Goal: Information Seeking & Learning: Learn about a topic

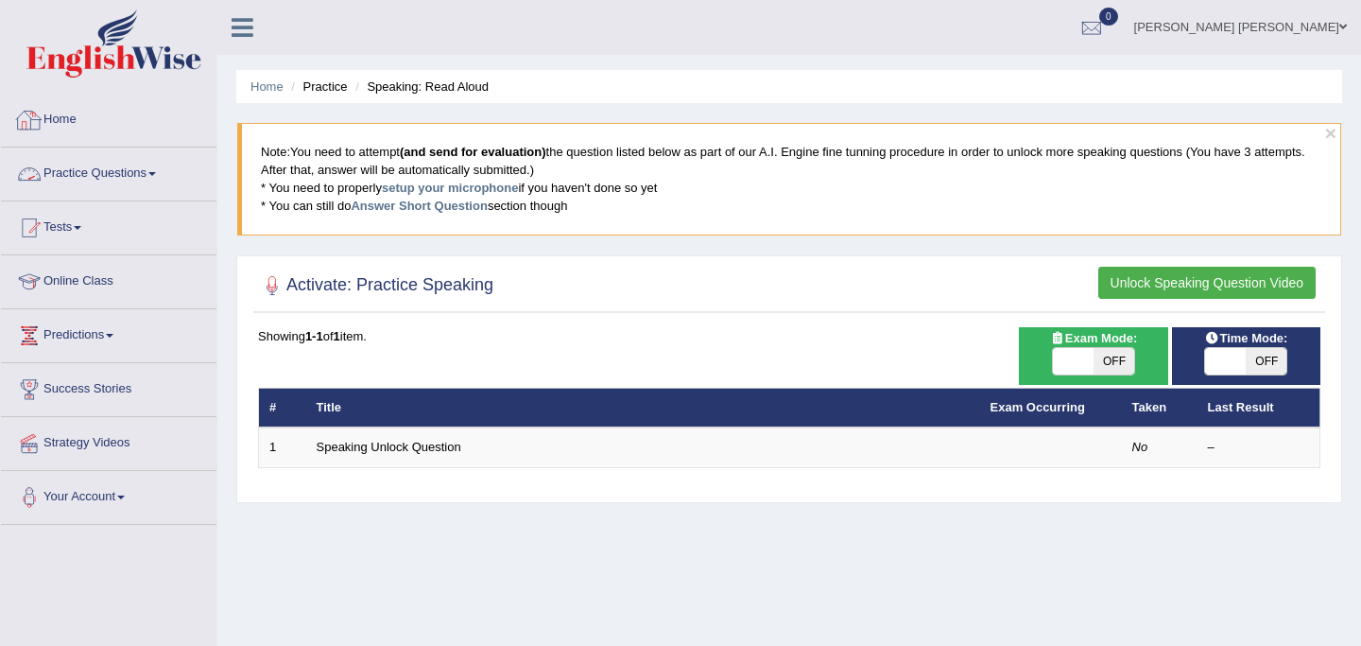
click at [60, 125] on link "Home" at bounding box center [109, 117] width 216 height 47
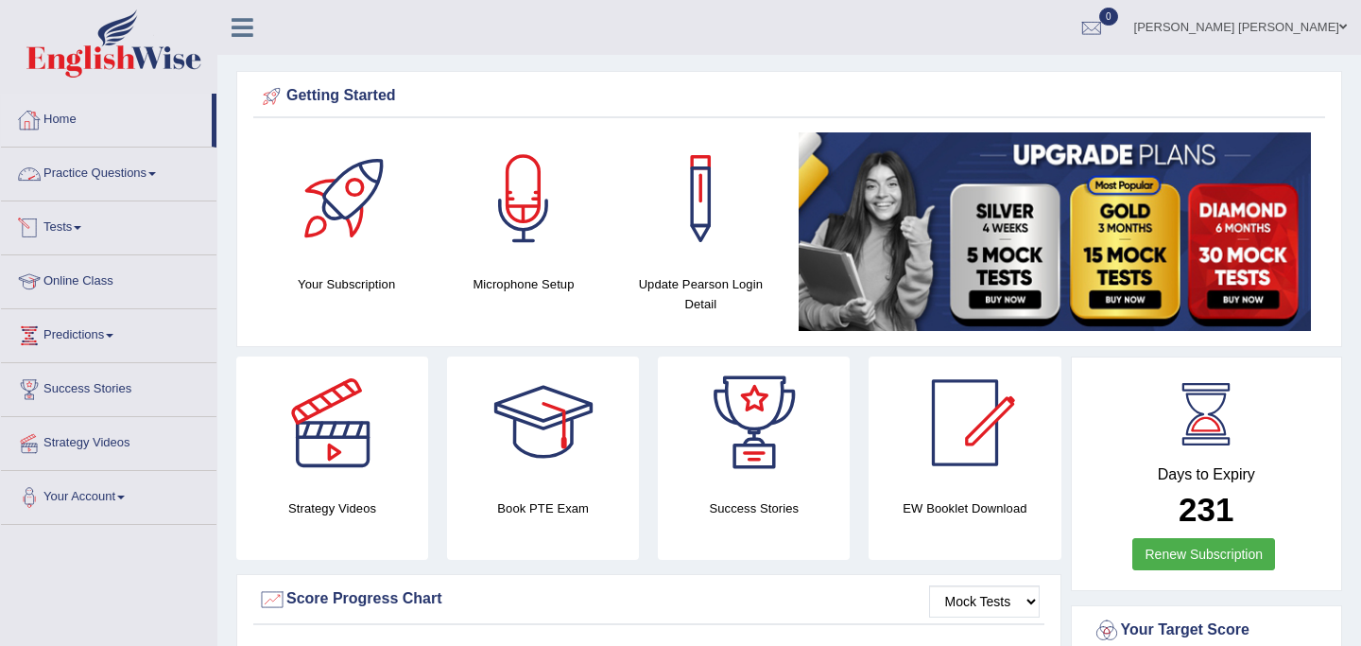
click at [91, 176] on link "Practice Questions" at bounding box center [109, 170] width 216 height 47
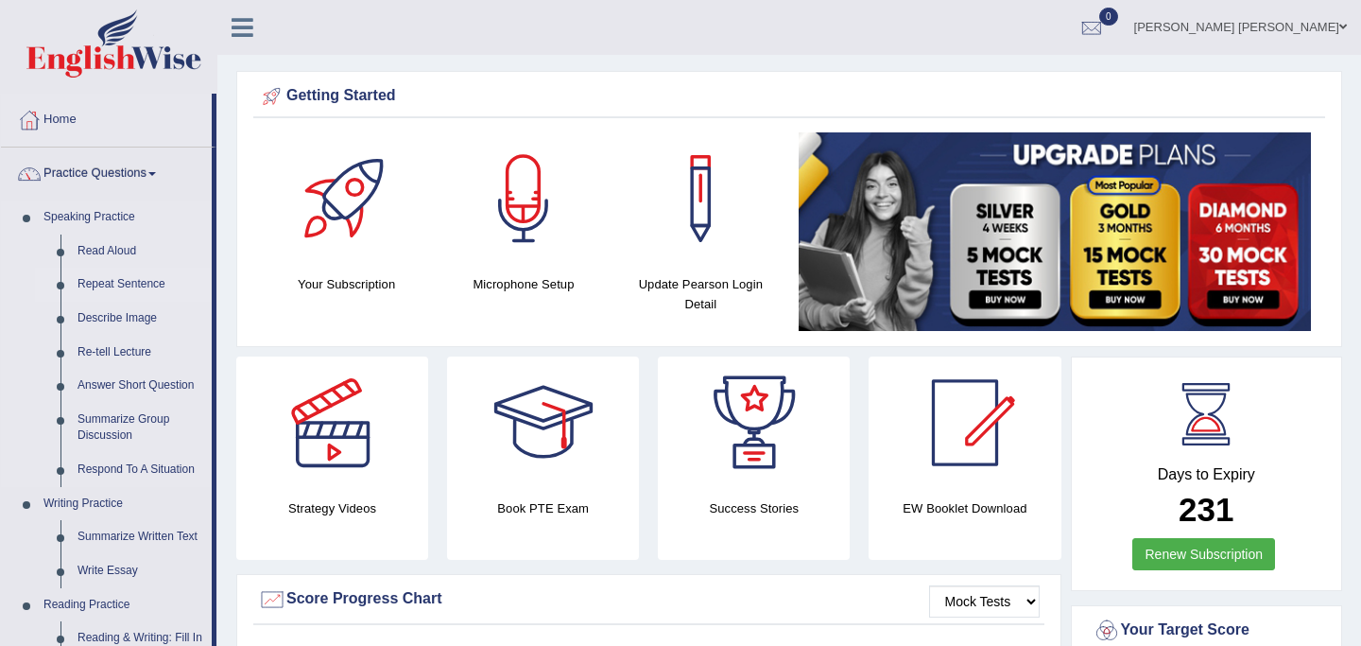
click at [104, 281] on link "Repeat Sentence" at bounding box center [140, 285] width 143 height 34
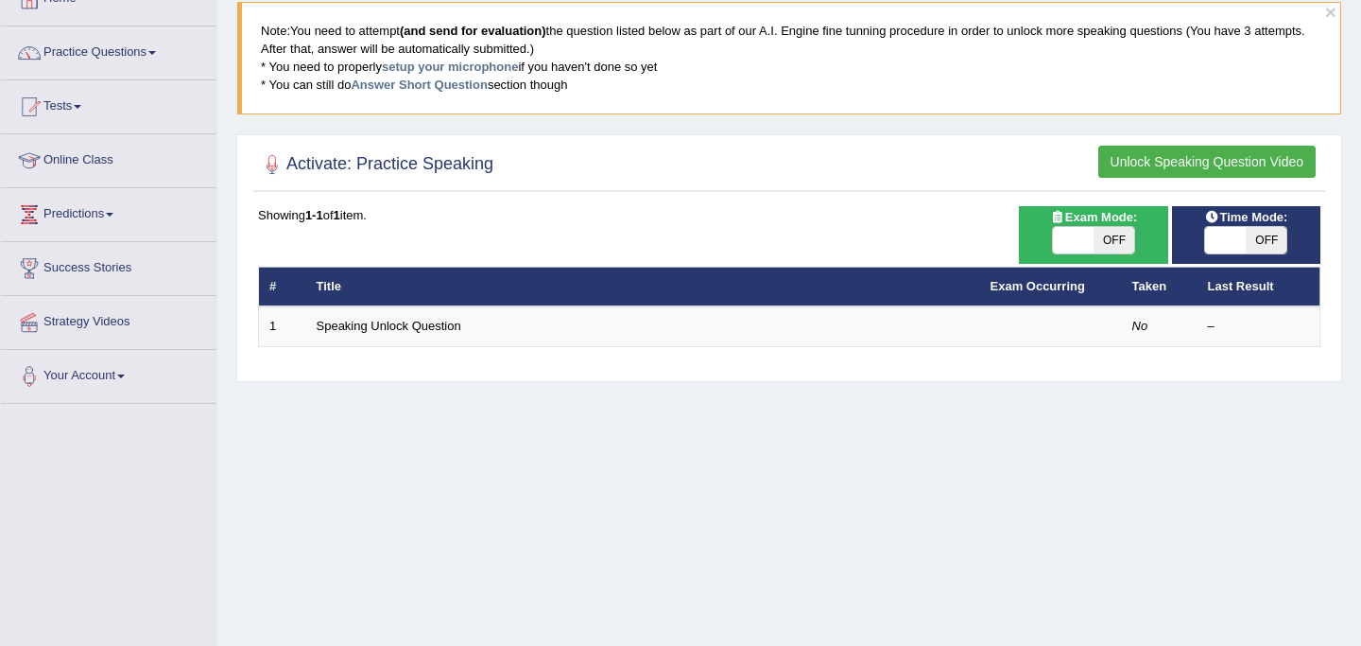
scroll to position [123, 0]
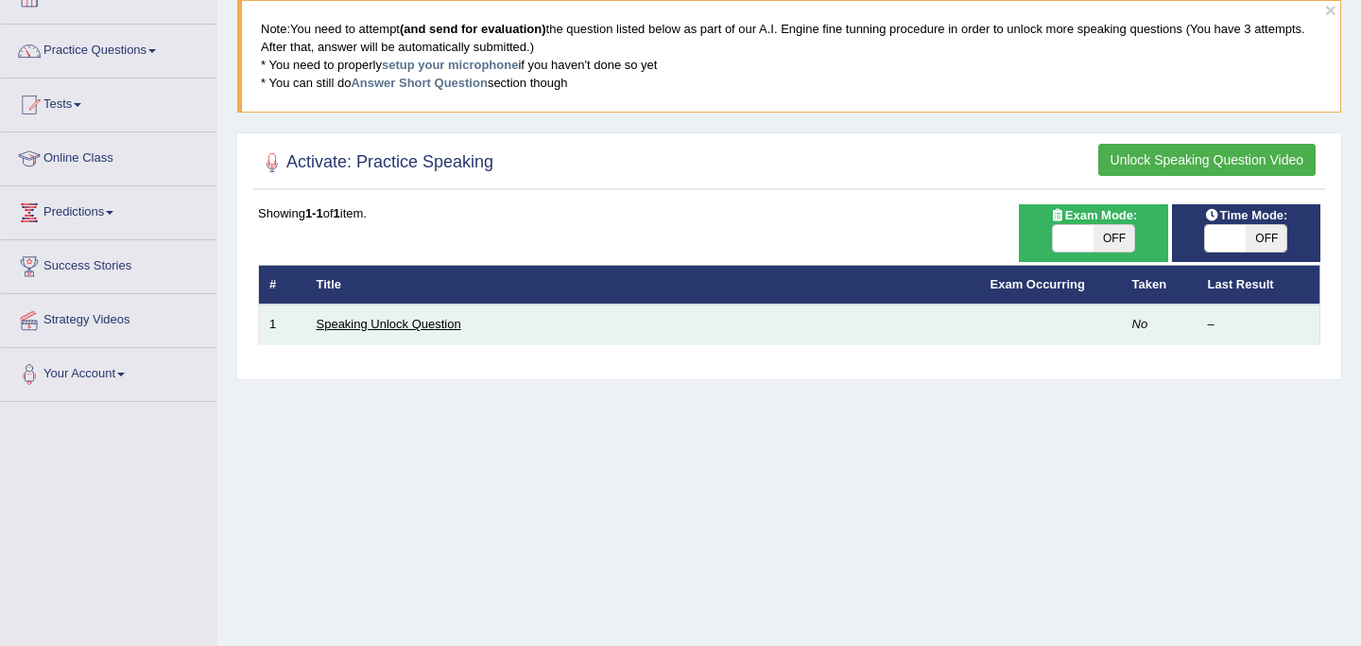
click at [410, 323] on link "Speaking Unlock Question" at bounding box center [389, 324] width 145 height 14
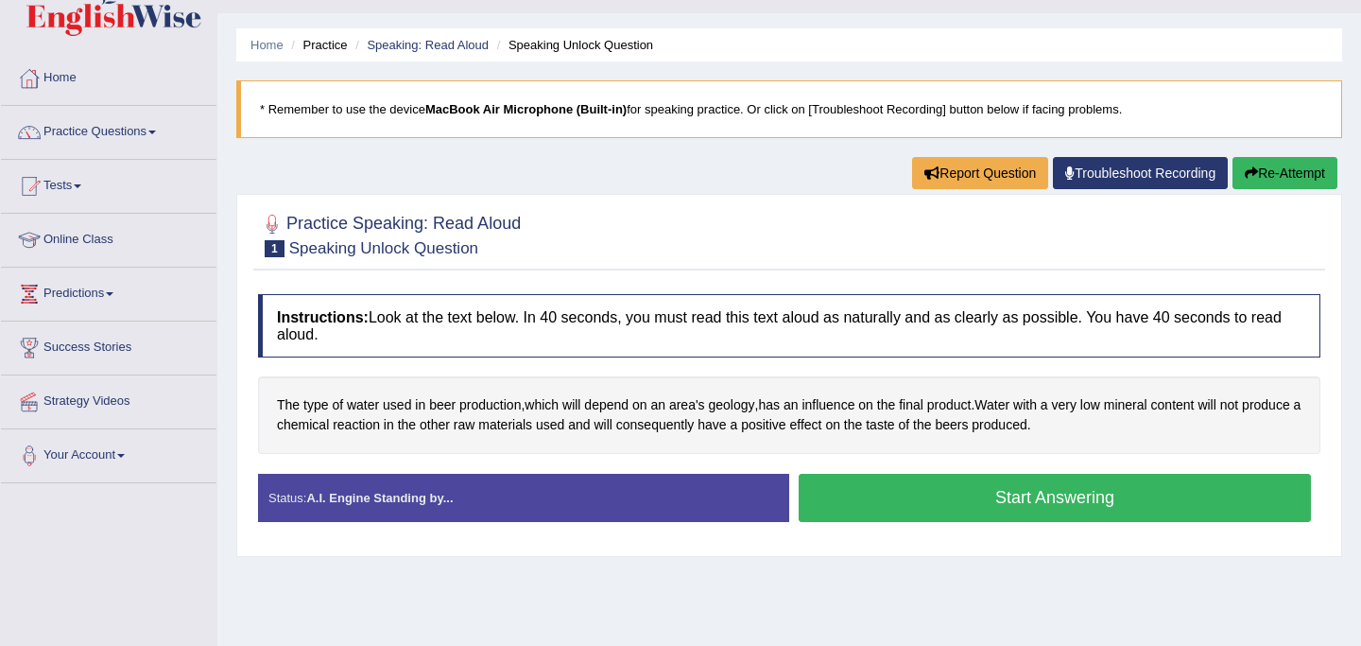
scroll to position [28, 0]
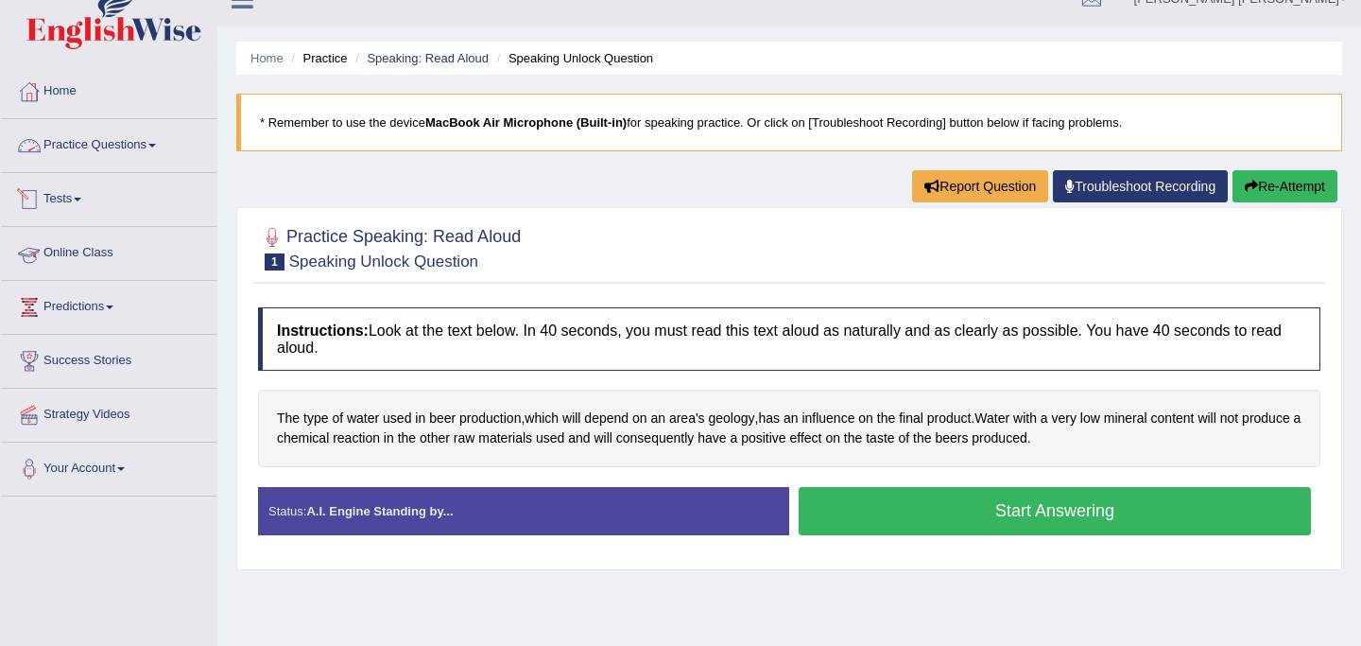
click at [110, 147] on link "Practice Questions" at bounding box center [109, 142] width 216 height 47
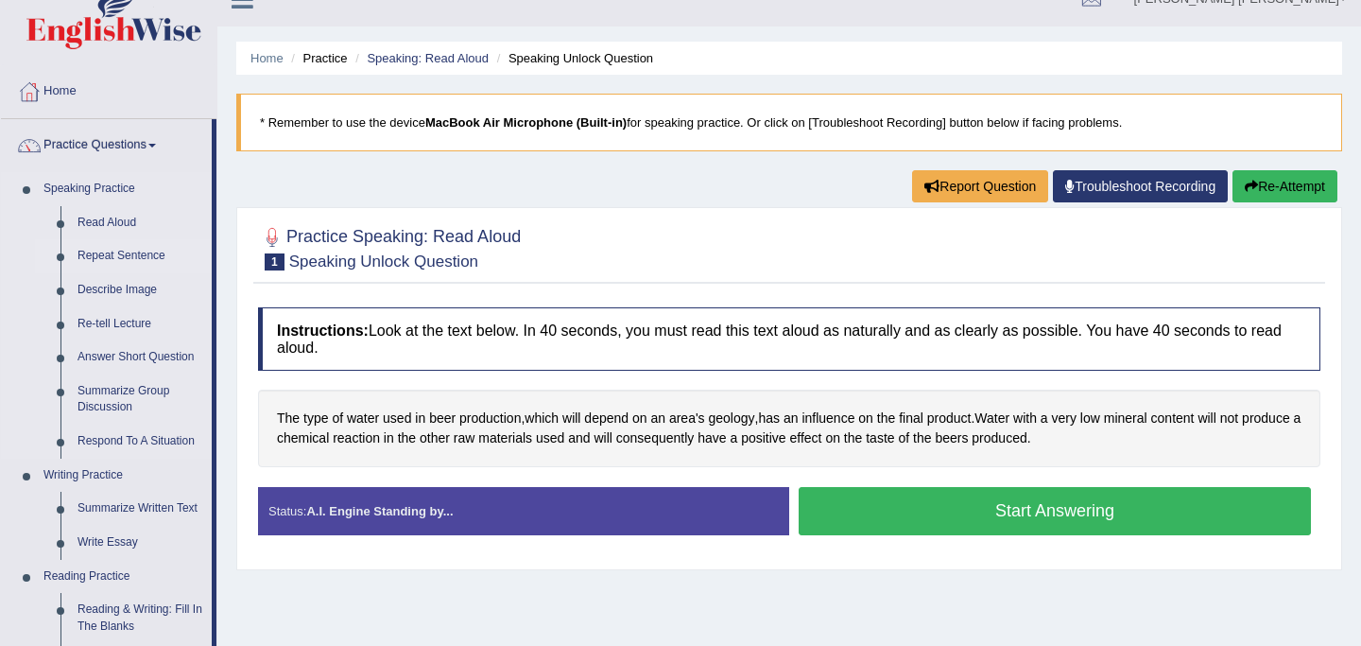
click at [104, 261] on link "Repeat Sentence" at bounding box center [140, 256] width 143 height 34
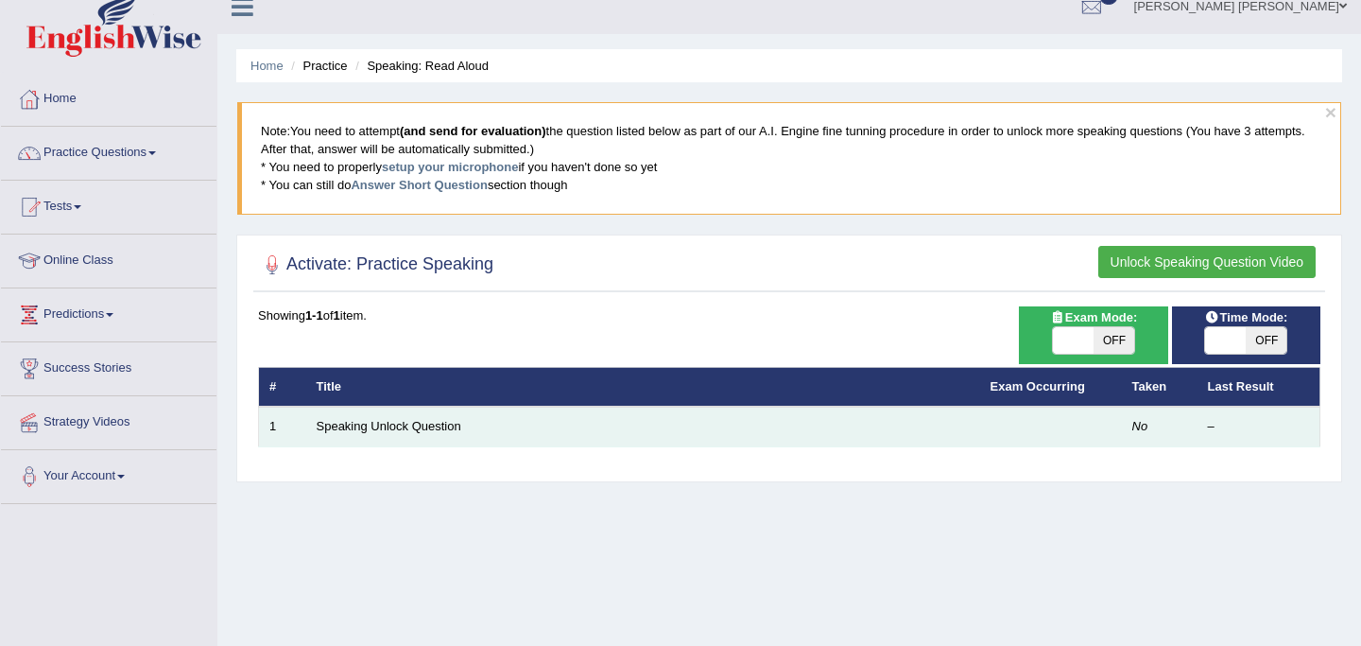
scroll to position [30, 0]
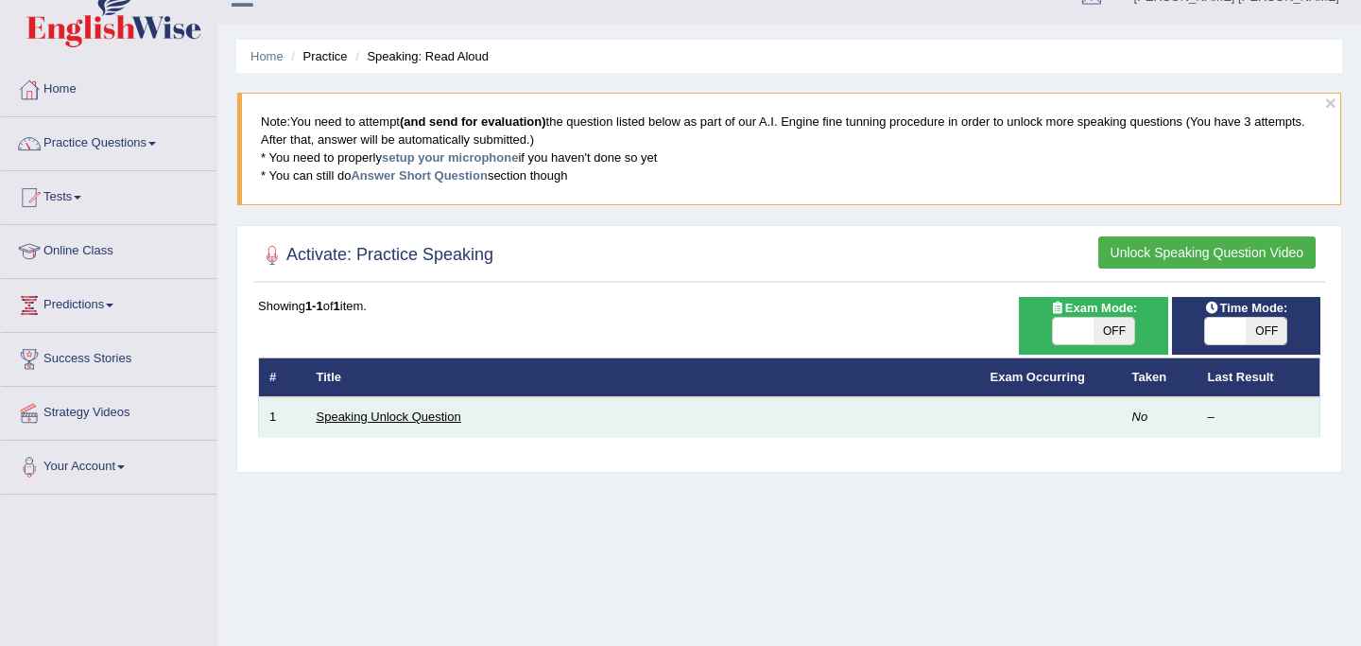
click at [389, 422] on link "Speaking Unlock Question" at bounding box center [389, 416] width 145 height 14
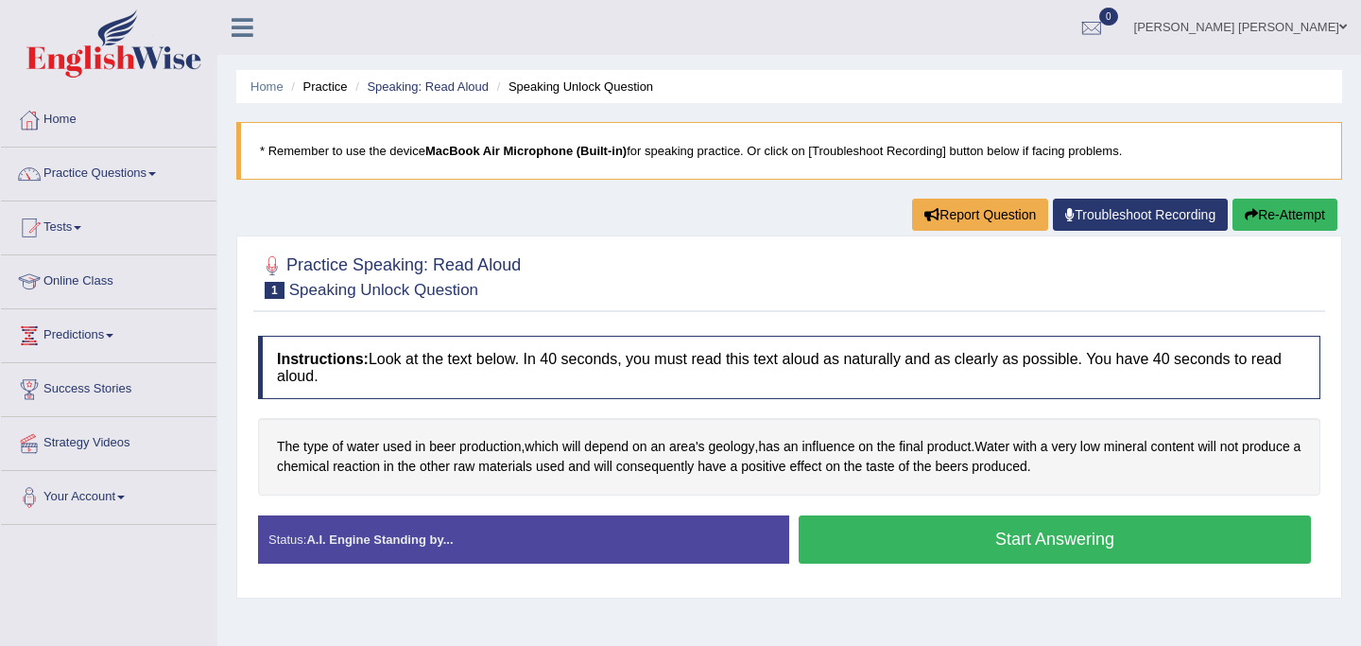
click at [896, 529] on button "Start Answering" at bounding box center [1055, 539] width 512 height 48
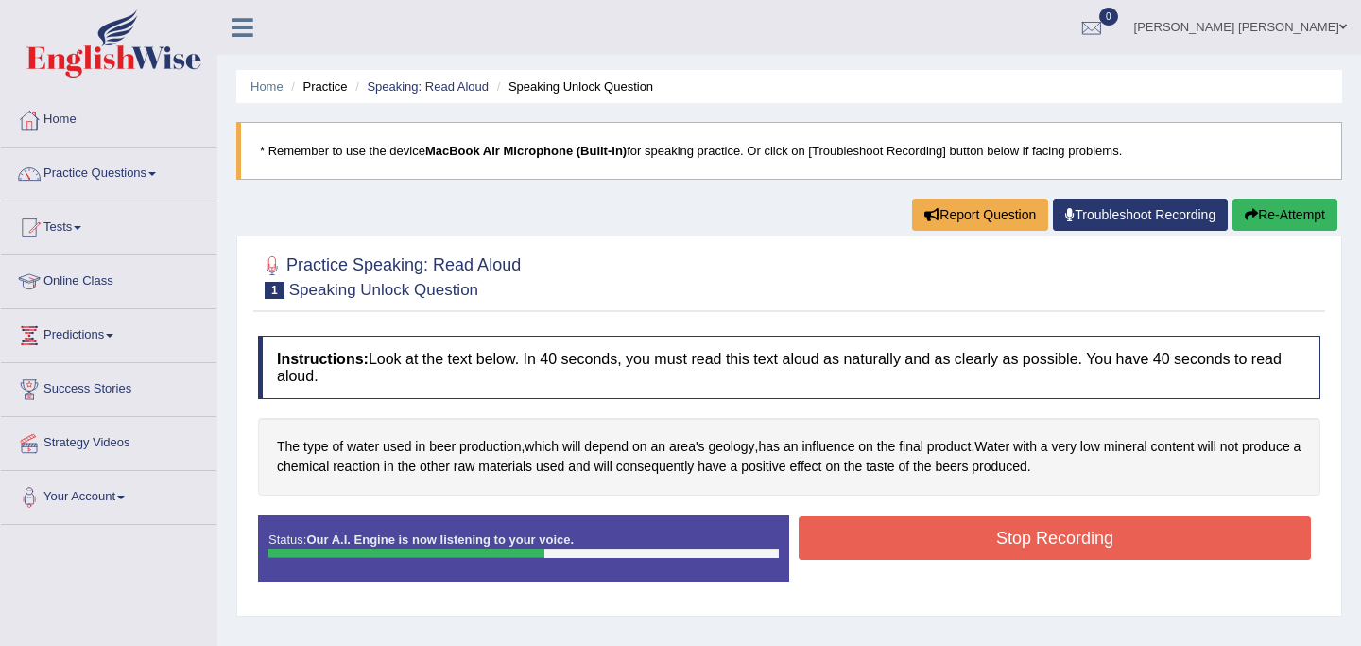
click at [896, 529] on button "Stop Recording" at bounding box center [1055, 537] width 512 height 43
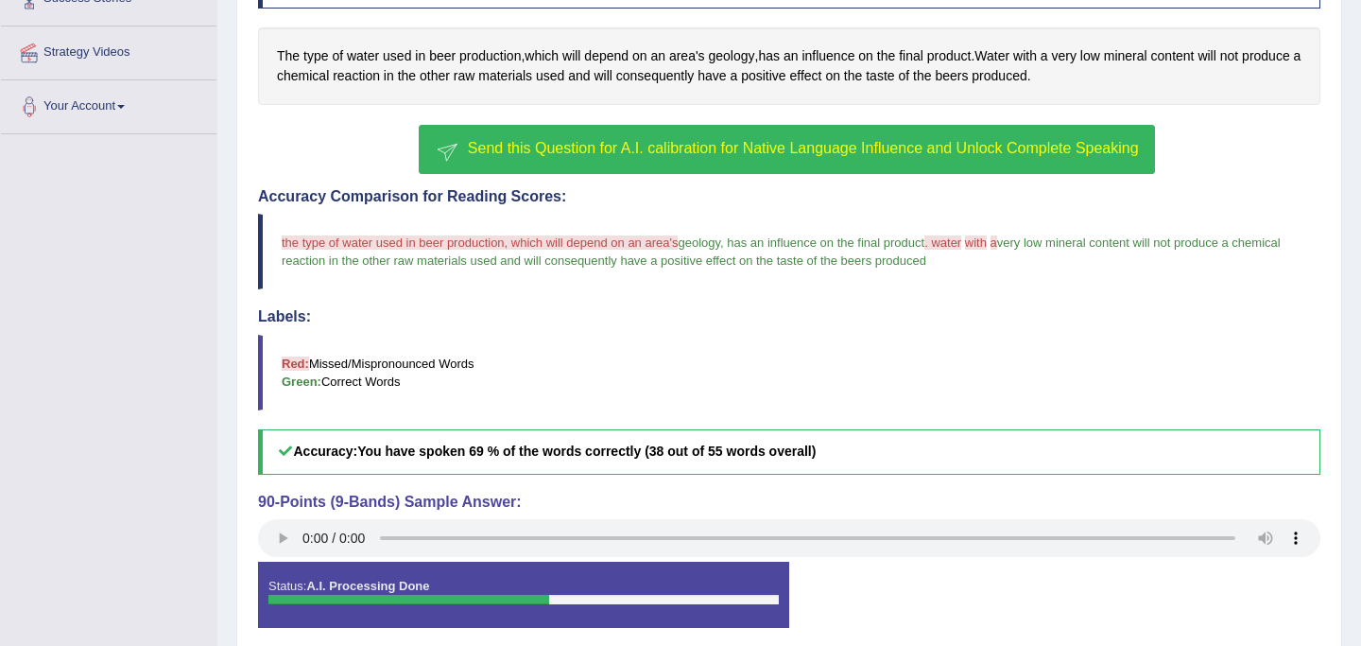
scroll to position [393, 0]
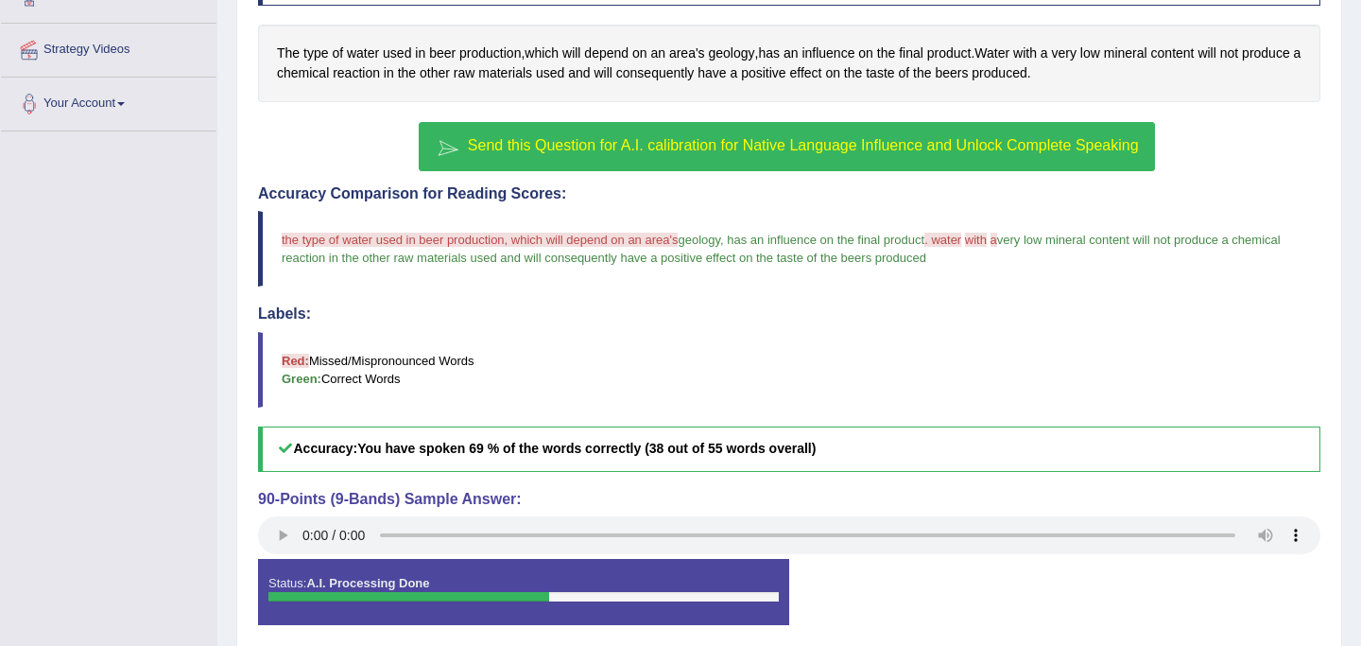
click at [592, 140] on span "Send this Question for A.I. calibration for Native Language Influence and Unloc…" at bounding box center [803, 145] width 671 height 16
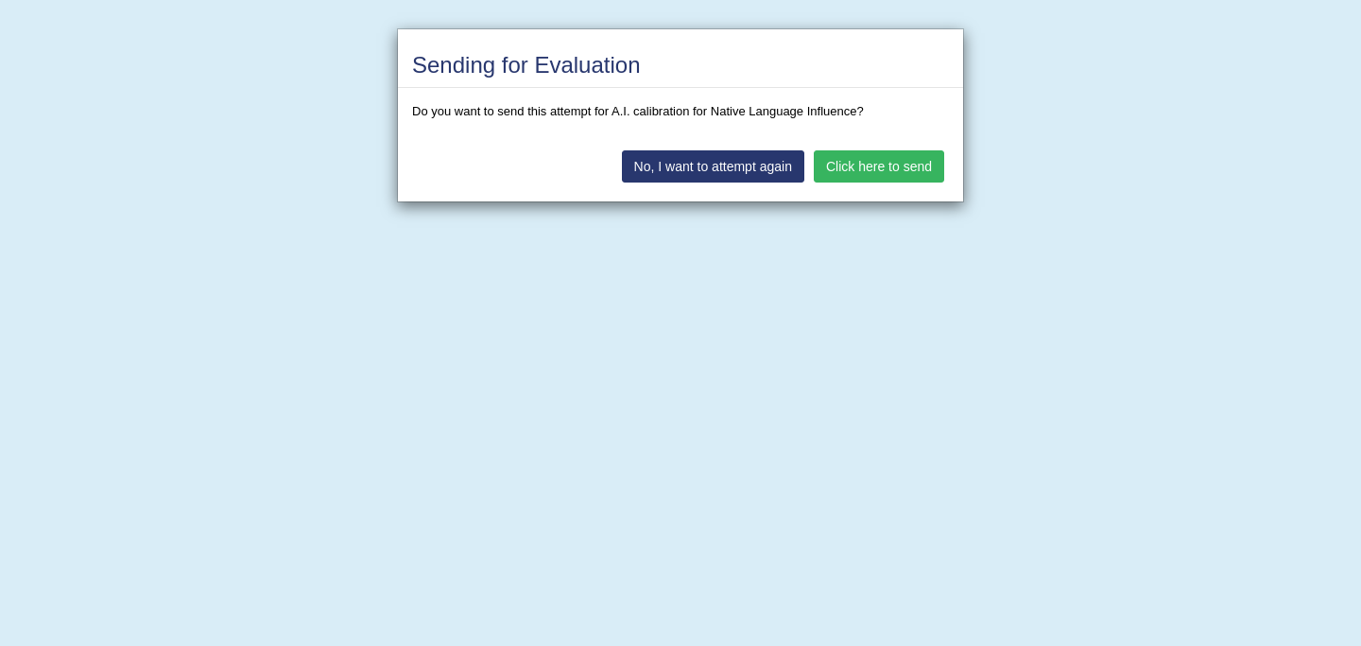
drag, startPoint x: 852, startPoint y: 164, endPoint x: 852, endPoint y: 153, distance: 10.4
click at [852, 161] on button "Click here to send" at bounding box center [879, 166] width 130 height 32
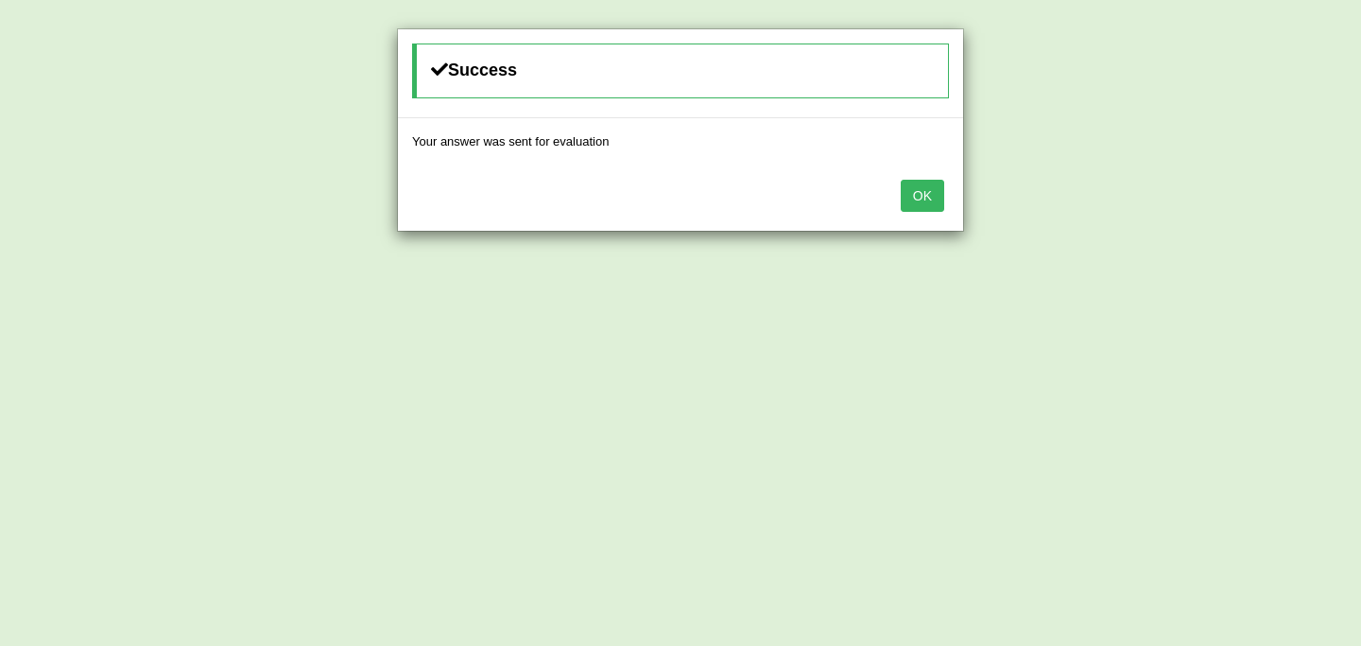
click at [910, 197] on button "OK" at bounding box center [922, 196] width 43 height 32
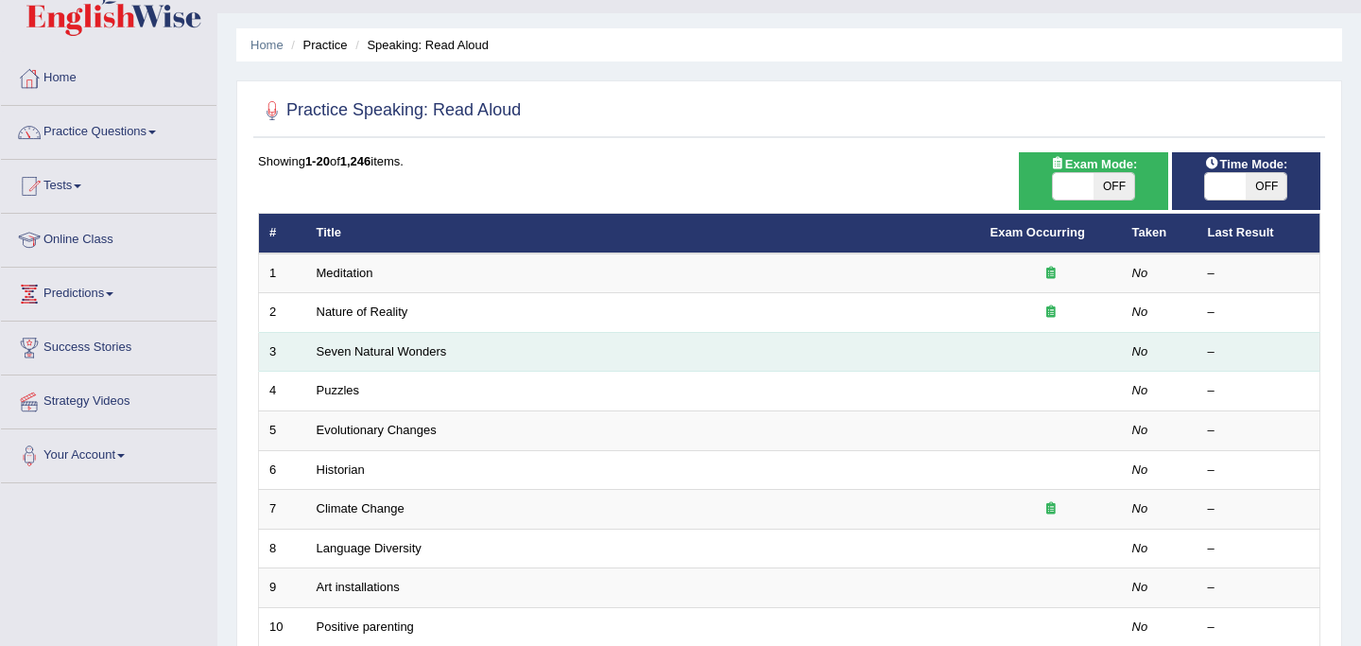
scroll to position [45, 0]
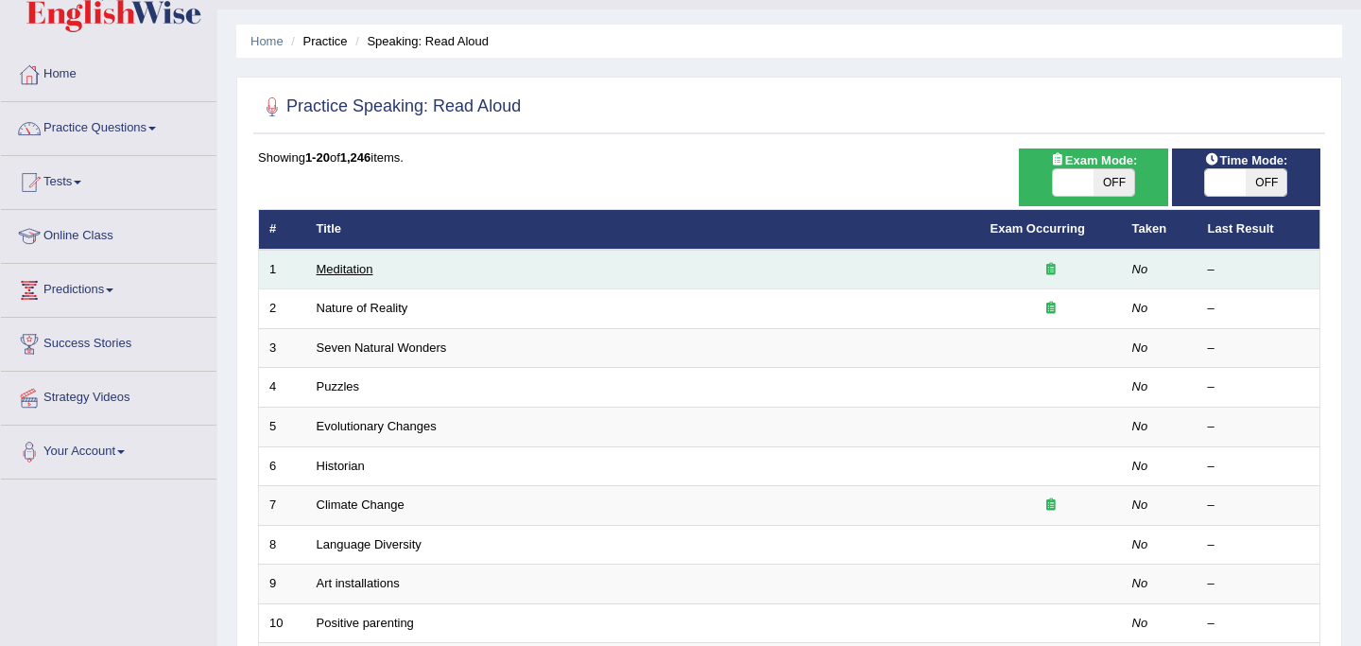
click at [334, 269] on link "Meditation" at bounding box center [345, 269] width 57 height 14
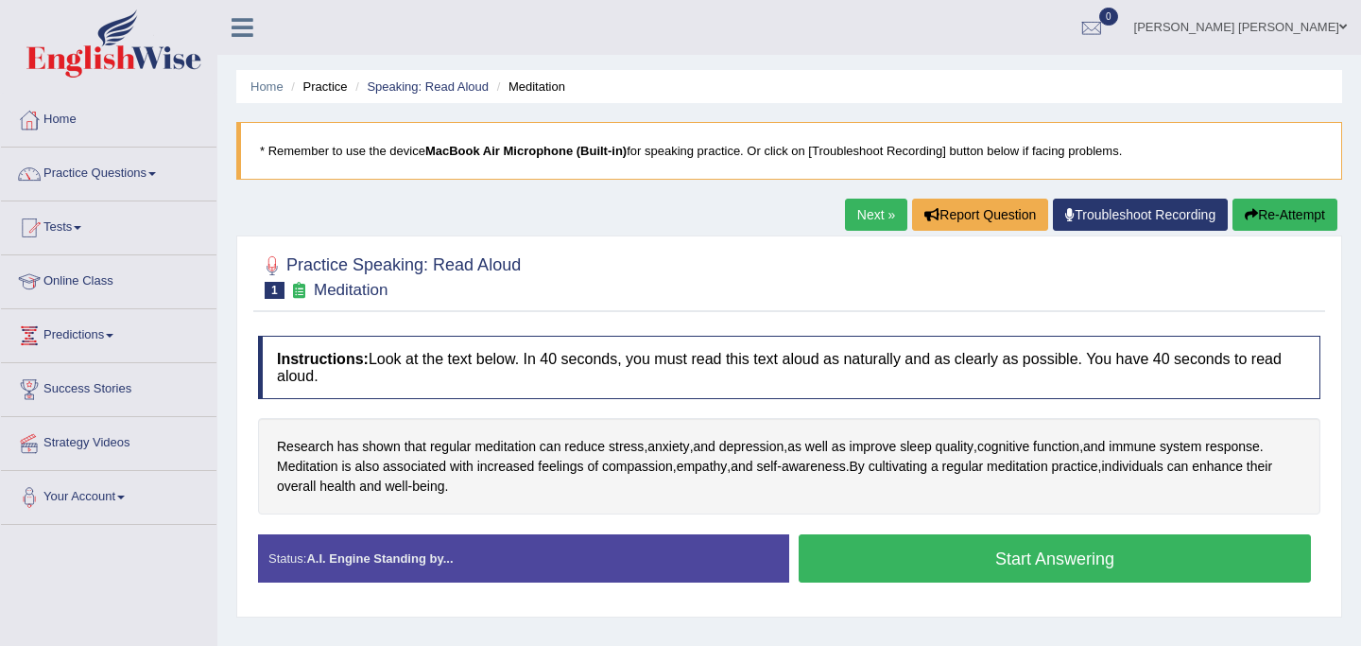
click at [826, 563] on button "Start Answering" at bounding box center [1055, 558] width 512 height 48
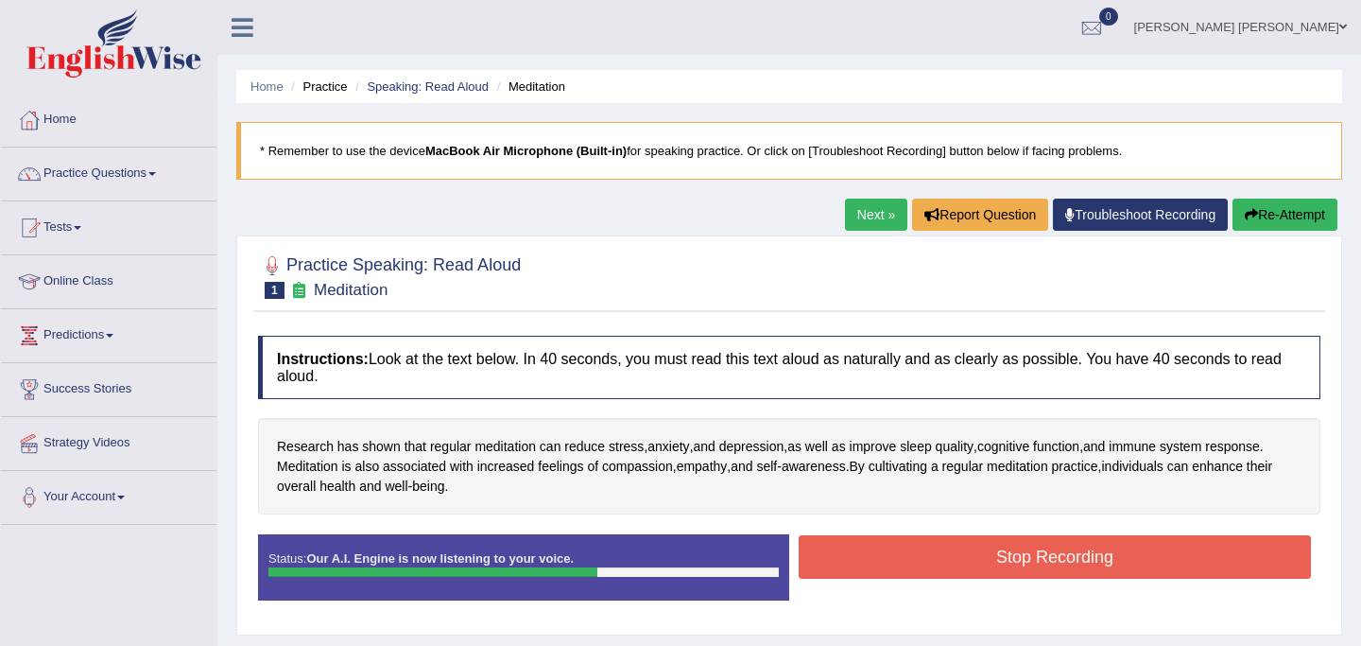
click at [886, 554] on button "Stop Recording" at bounding box center [1055, 556] width 512 height 43
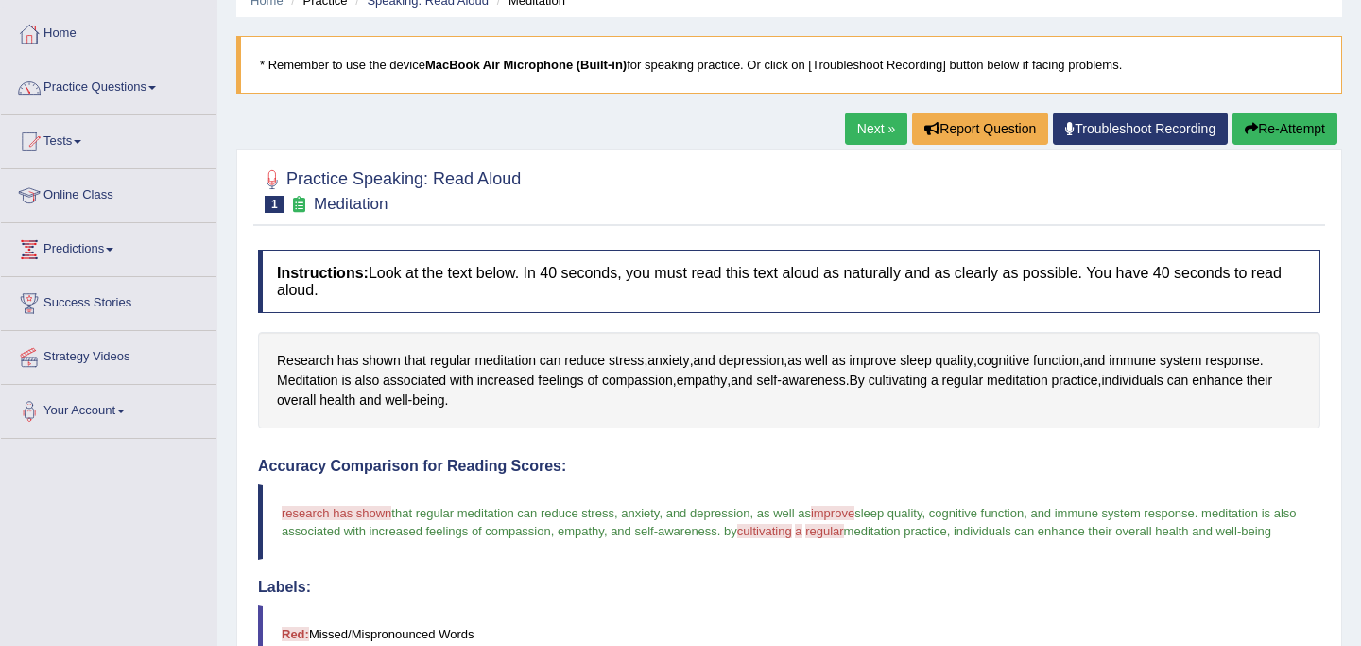
scroll to position [84, 0]
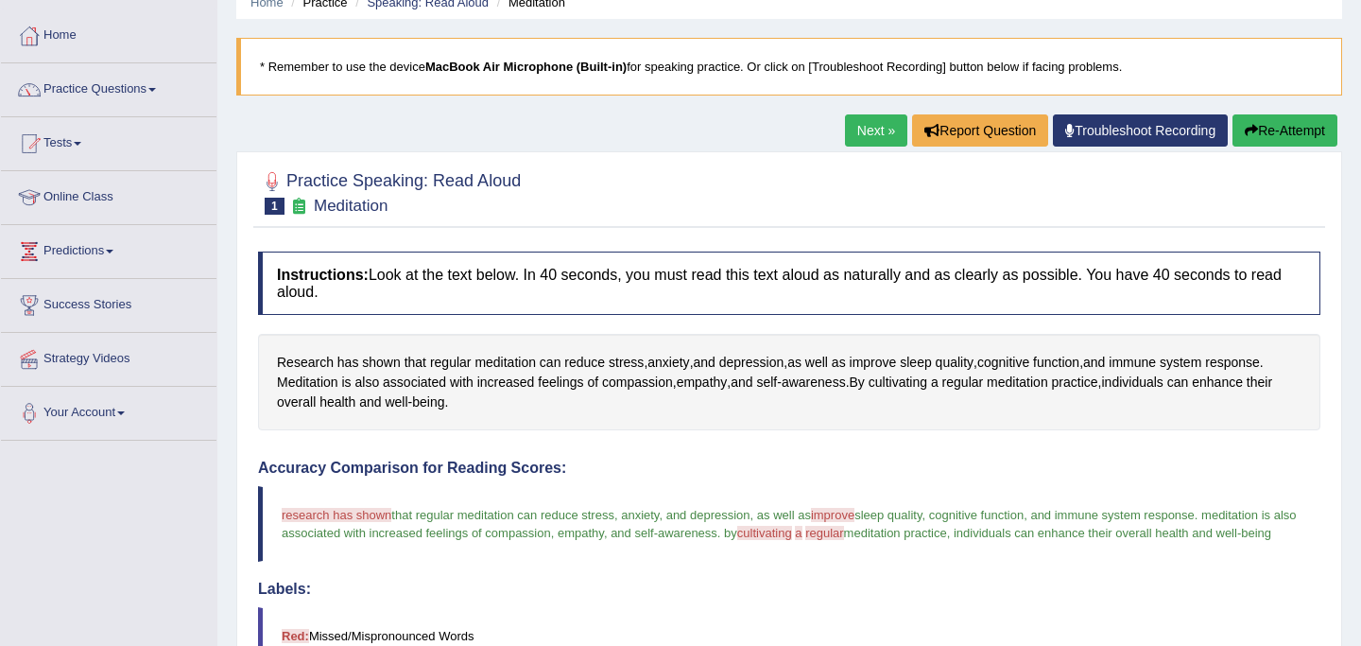
click at [1270, 135] on button "Re-Attempt" at bounding box center [1285, 130] width 105 height 32
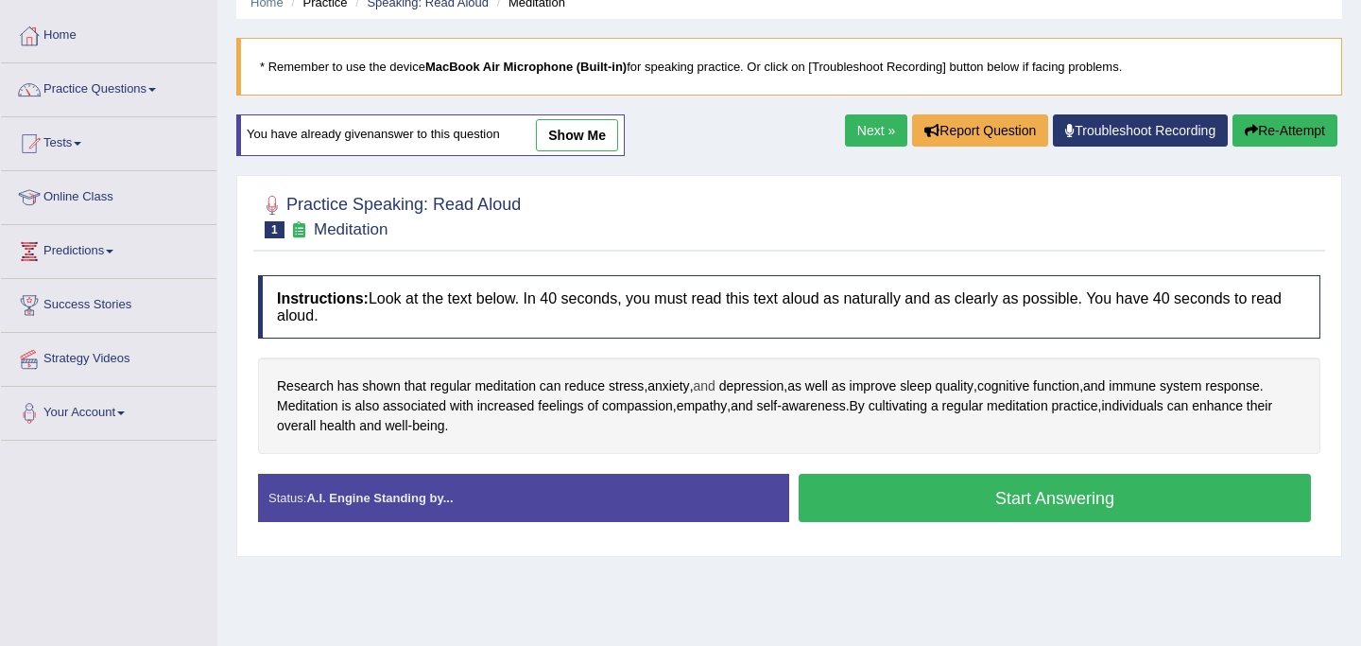
scroll to position [84, 0]
click at [856, 486] on button "Start Answering" at bounding box center [1055, 498] width 512 height 48
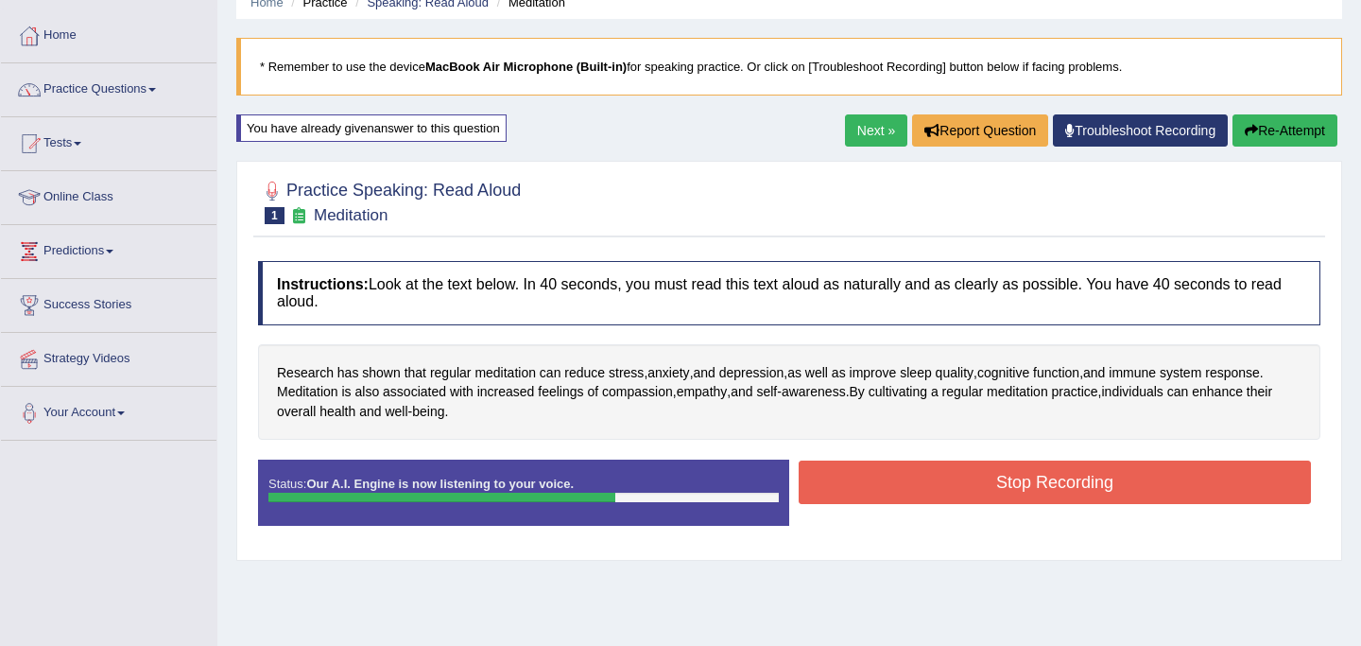
click at [856, 486] on button "Stop Recording" at bounding box center [1055, 481] width 512 height 43
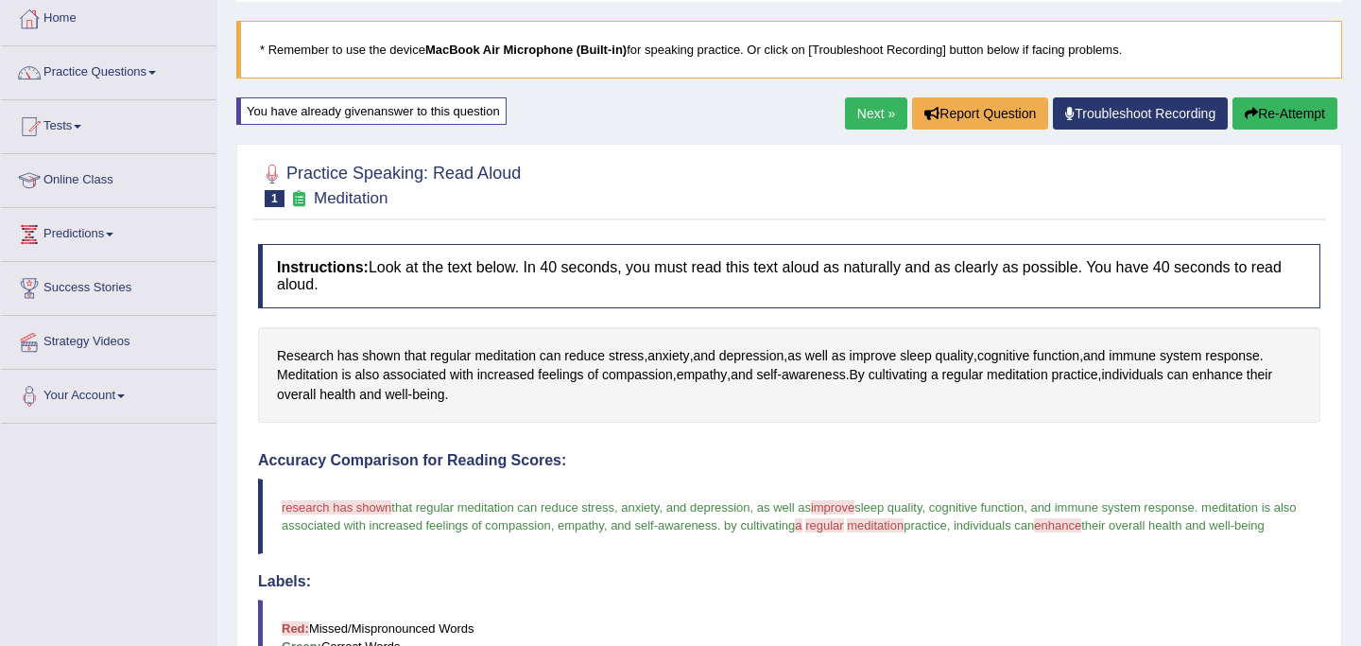
scroll to position [0, 0]
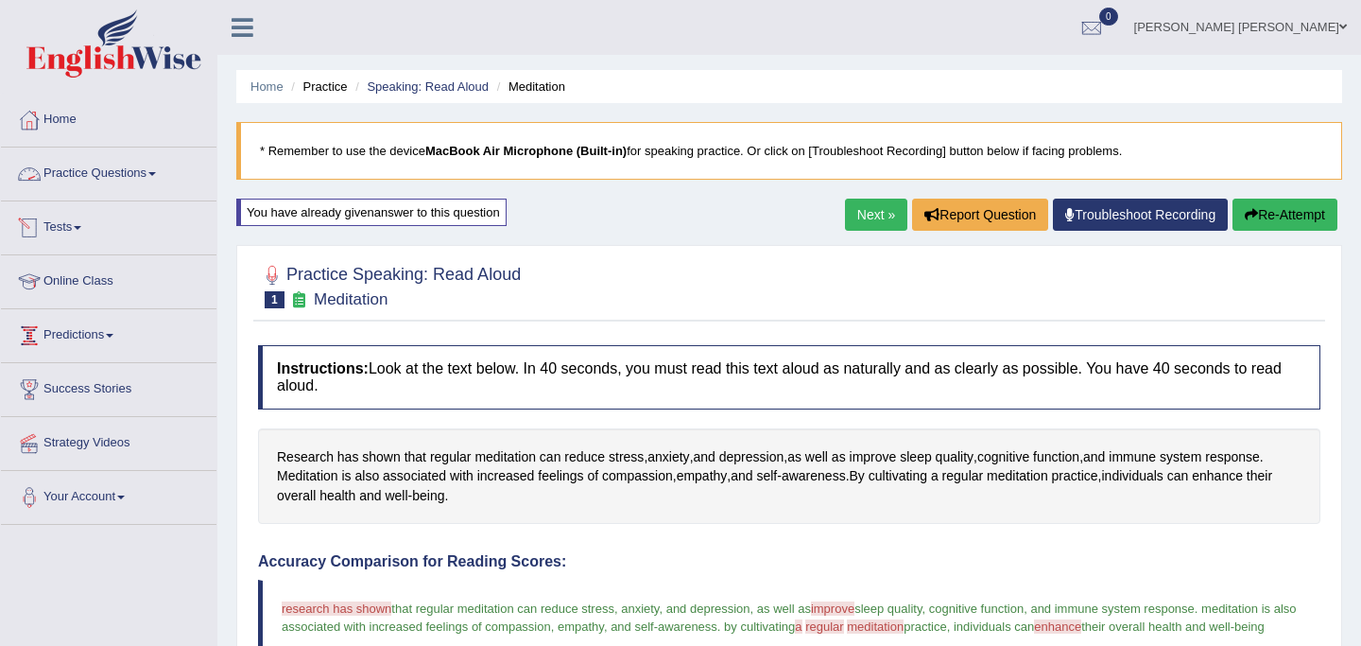
click at [115, 173] on link "Practice Questions" at bounding box center [109, 170] width 216 height 47
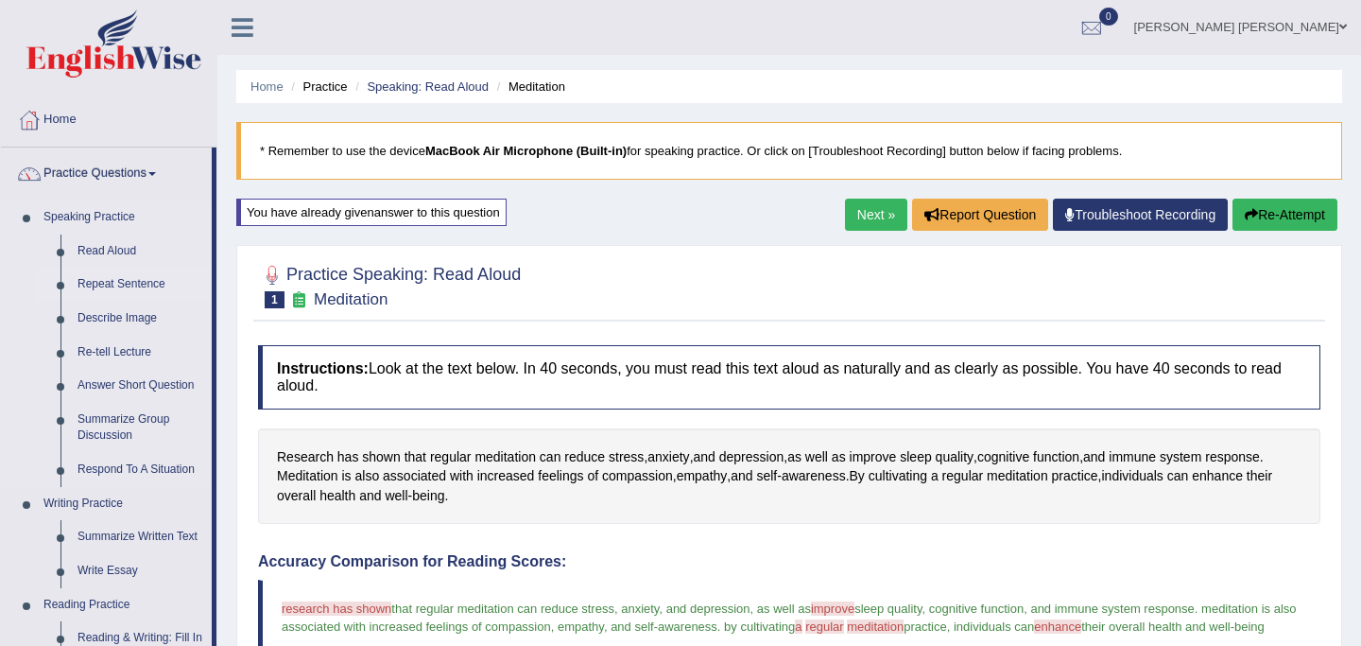
click at [109, 284] on link "Repeat Sentence" at bounding box center [140, 285] width 143 height 34
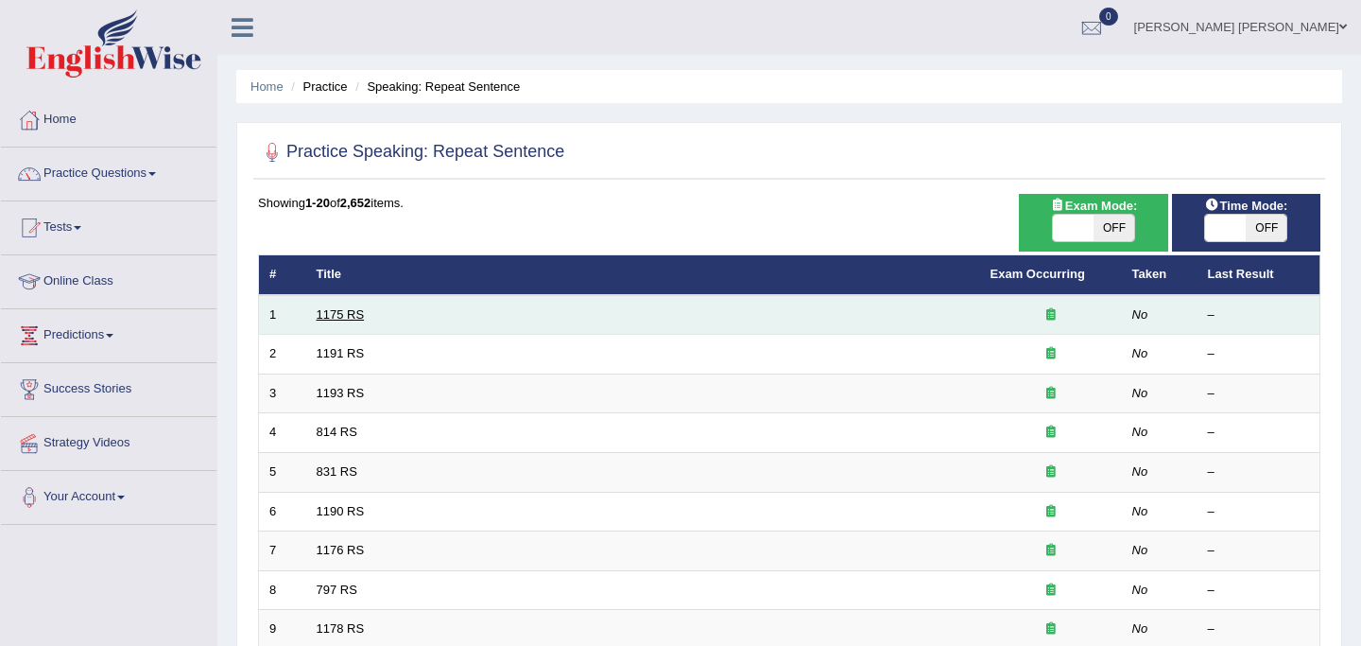
click at [352, 308] on link "1175 RS" at bounding box center [341, 314] width 48 height 14
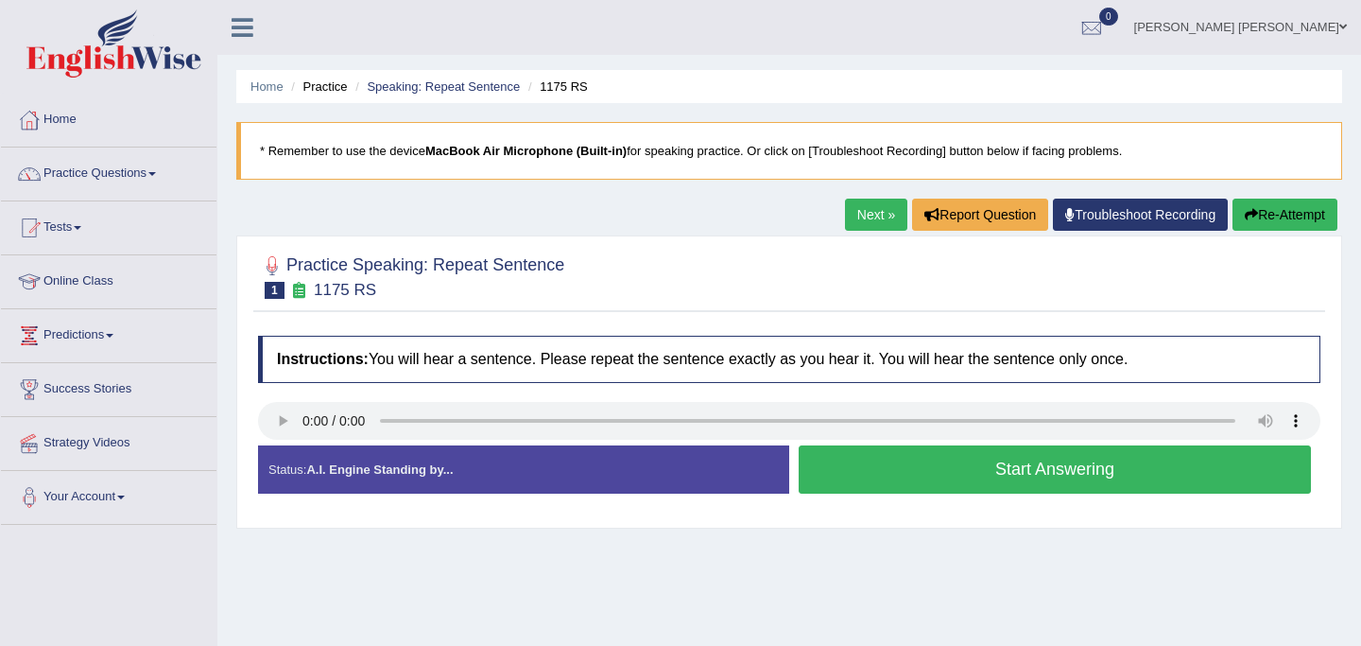
click at [842, 478] on button "Start Answering" at bounding box center [1055, 469] width 512 height 48
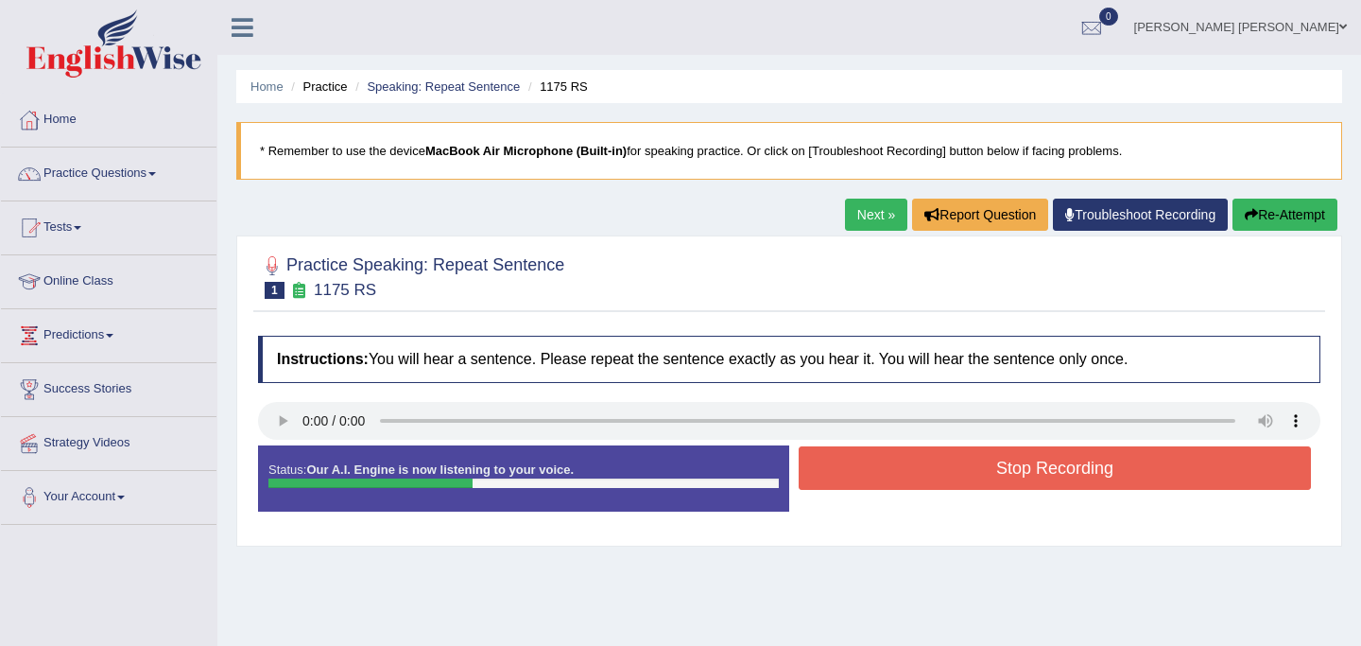
click at [842, 478] on button "Stop Recording" at bounding box center [1055, 467] width 512 height 43
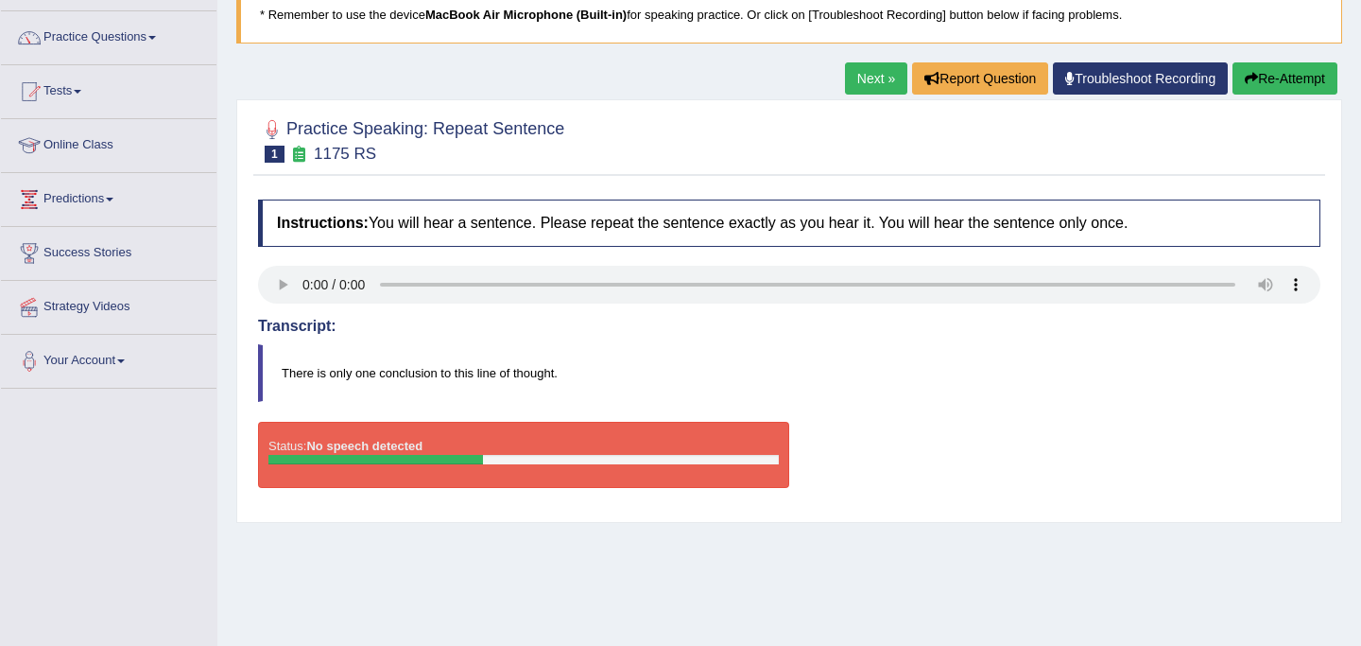
scroll to position [139, 0]
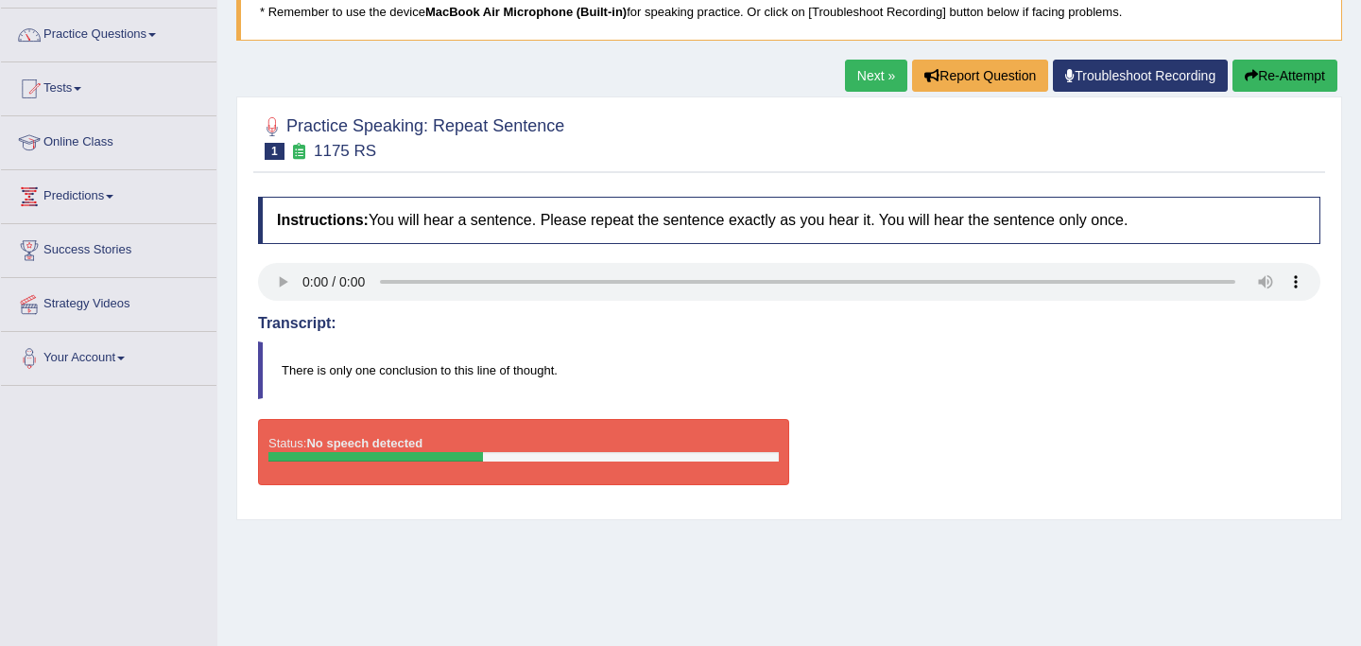
click at [859, 87] on link "Next »" at bounding box center [876, 76] width 62 height 32
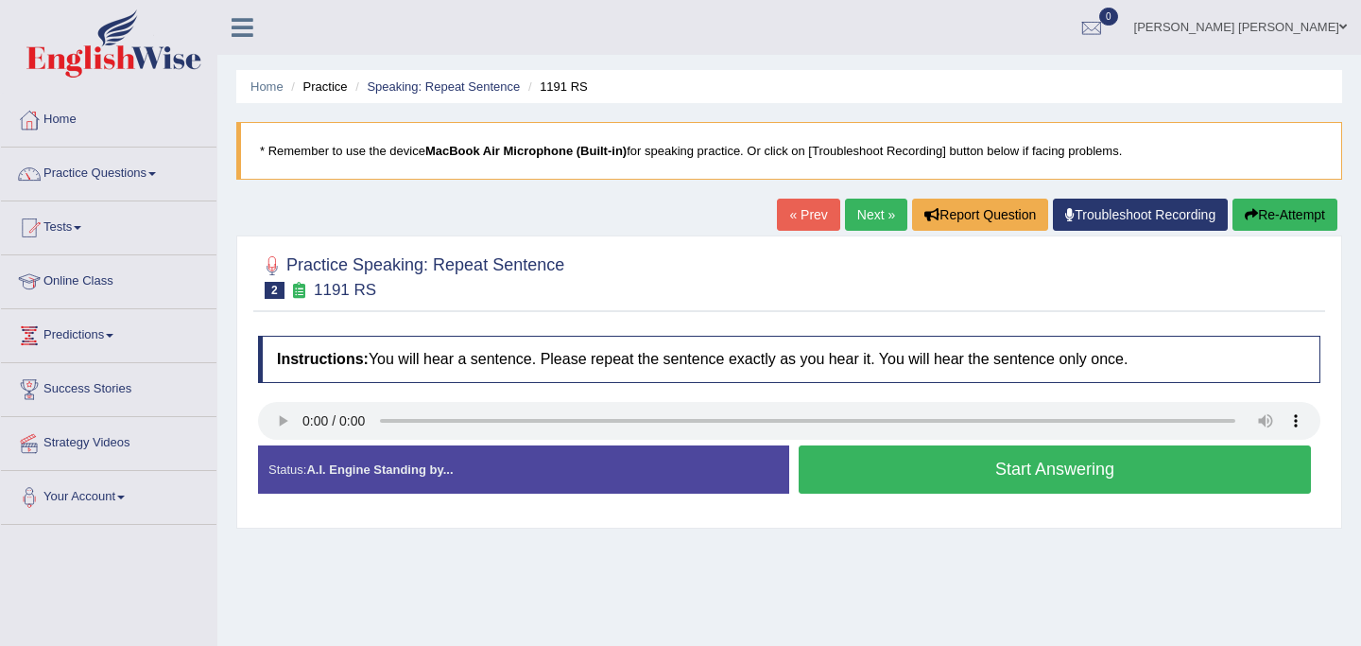
click at [930, 464] on button "Start Answering" at bounding box center [1055, 469] width 512 height 48
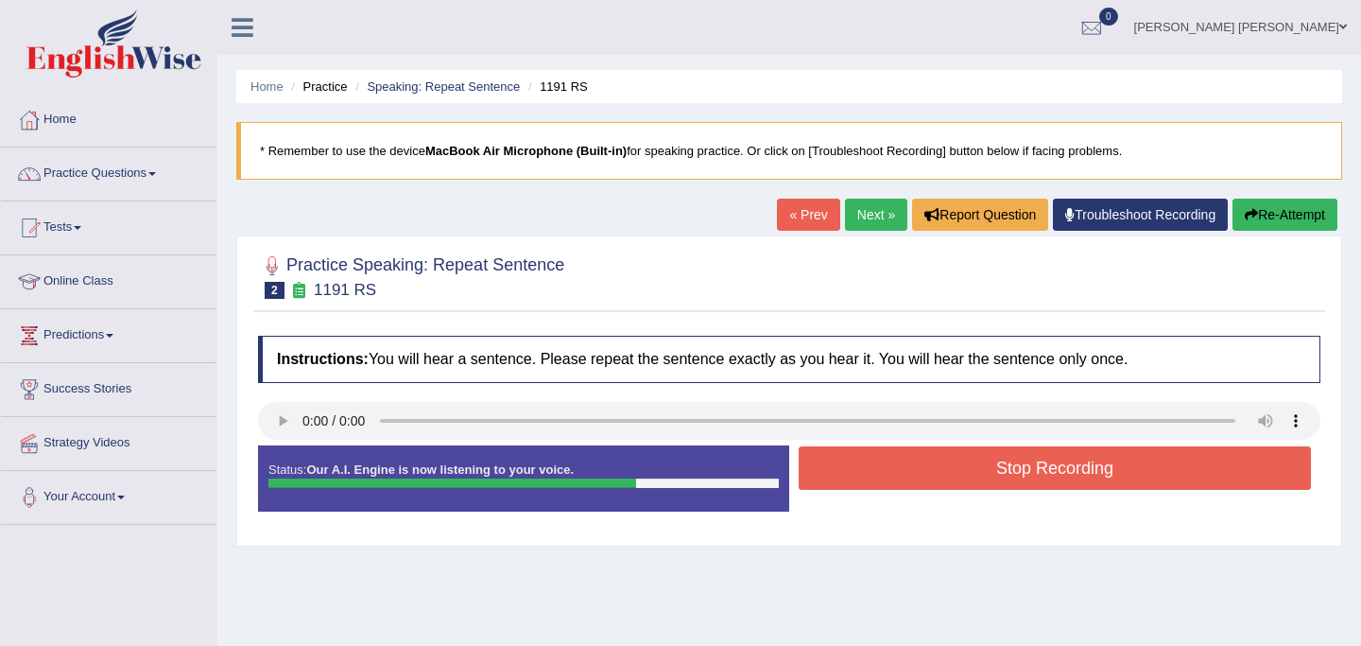
click at [930, 464] on button "Stop Recording" at bounding box center [1055, 467] width 512 height 43
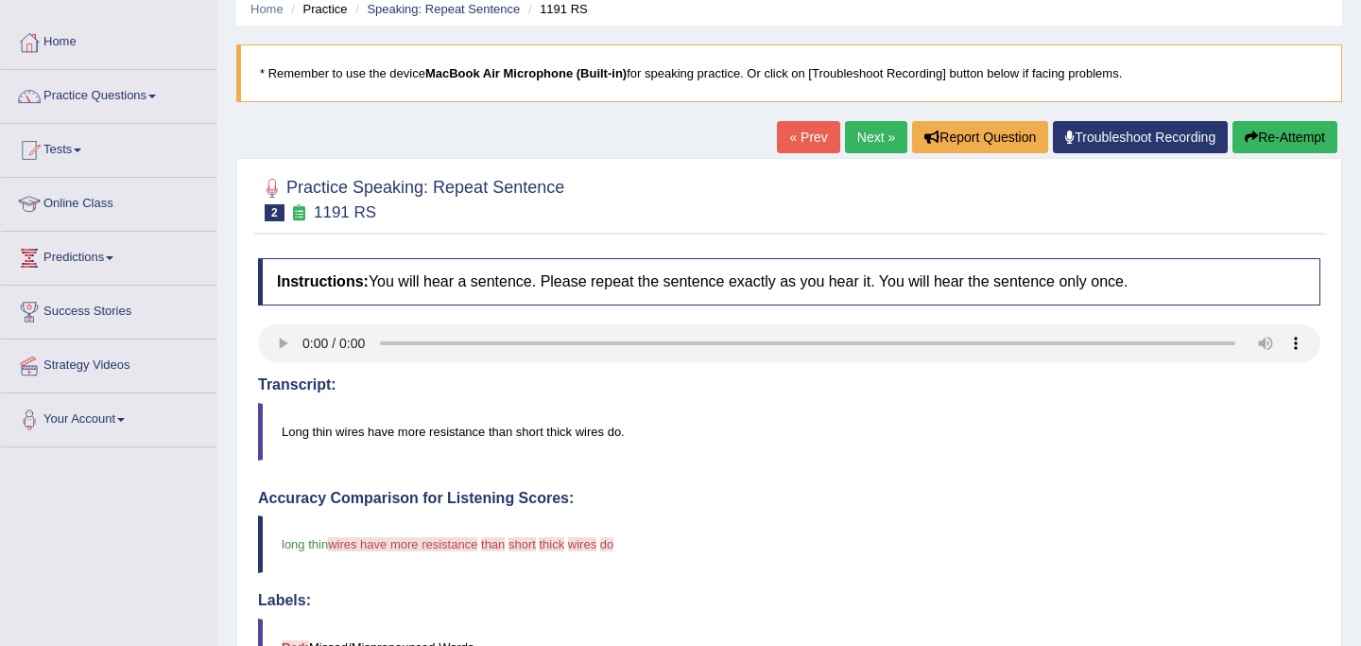
scroll to position [67, 0]
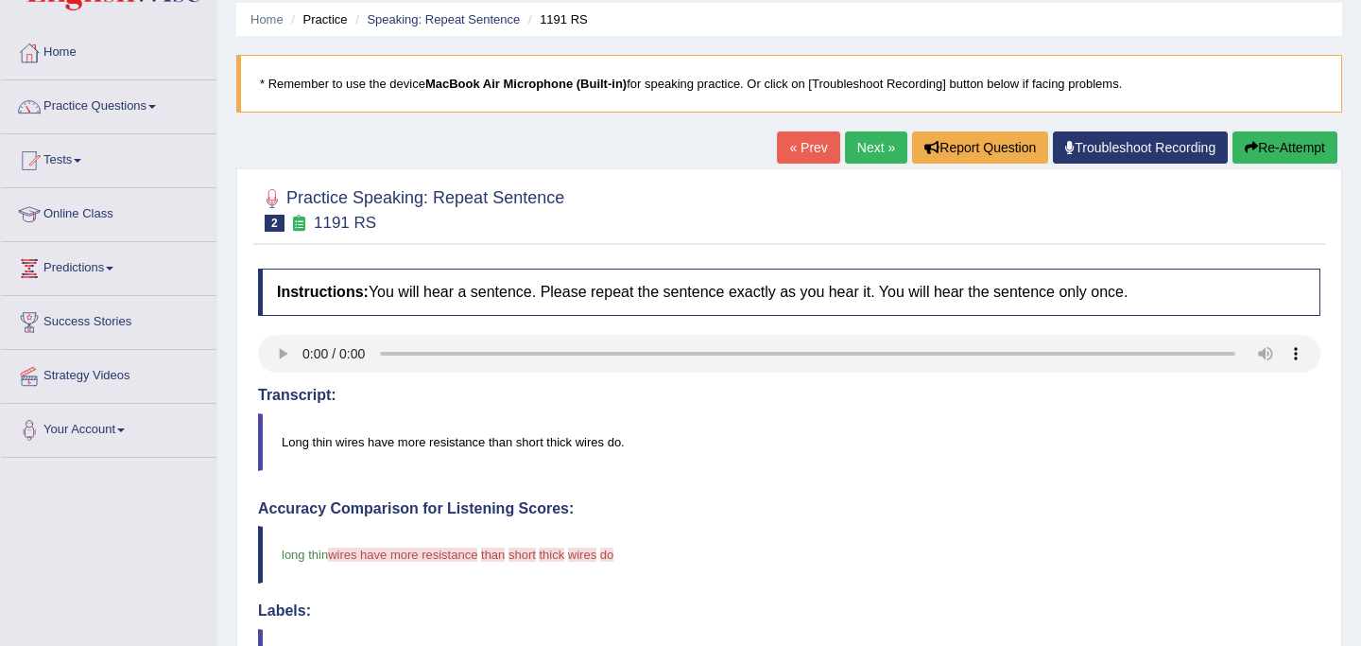
click at [781, 144] on link "« Prev" at bounding box center [808, 147] width 62 height 32
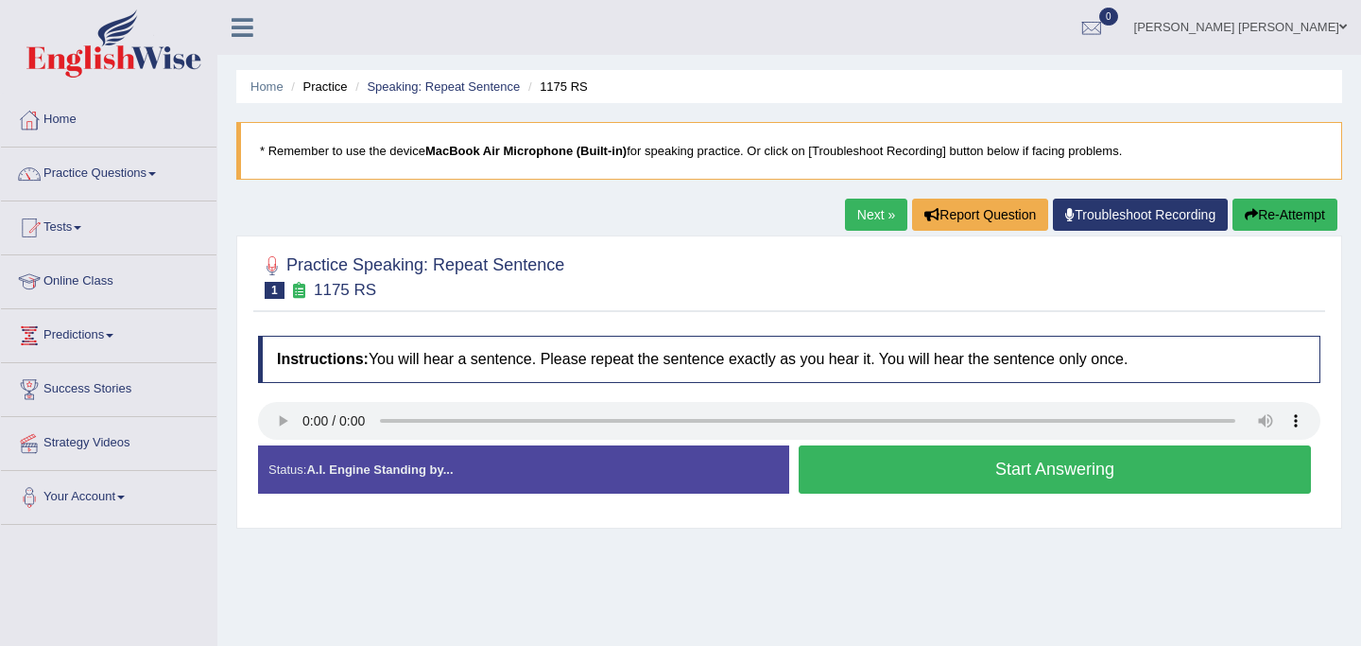
click at [921, 468] on button "Start Answering" at bounding box center [1055, 469] width 512 height 48
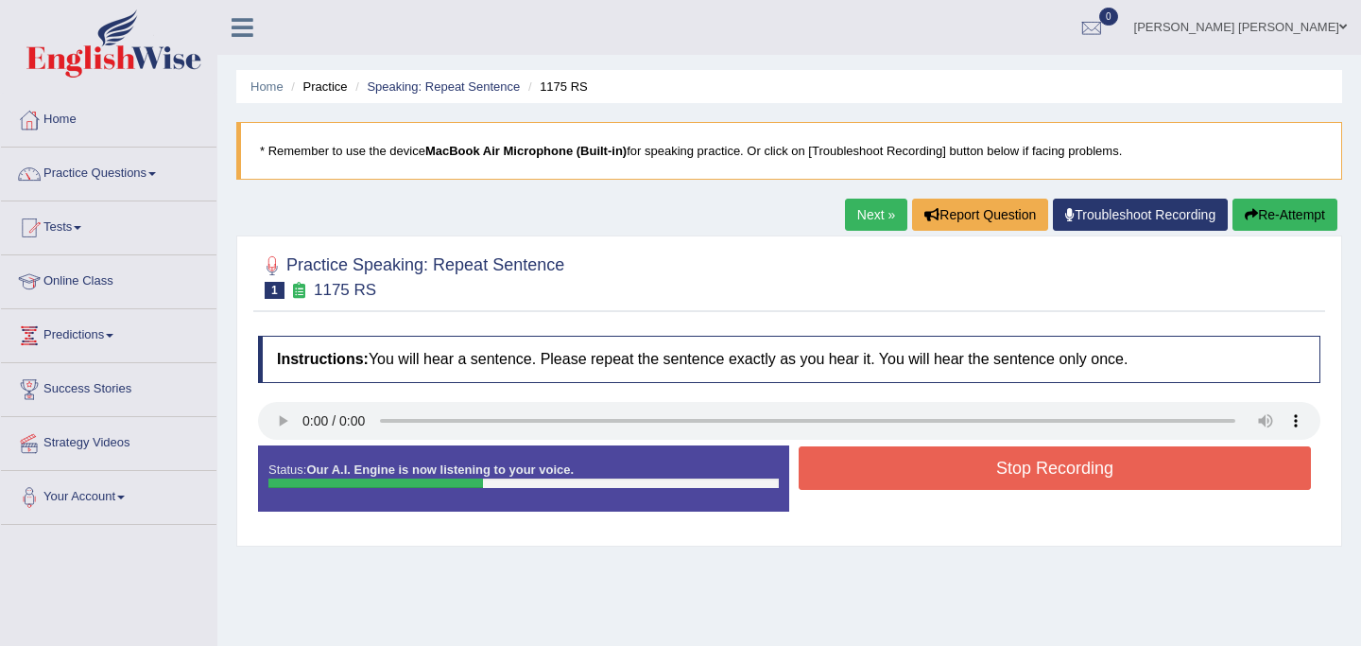
click at [921, 468] on button "Stop Recording" at bounding box center [1055, 467] width 512 height 43
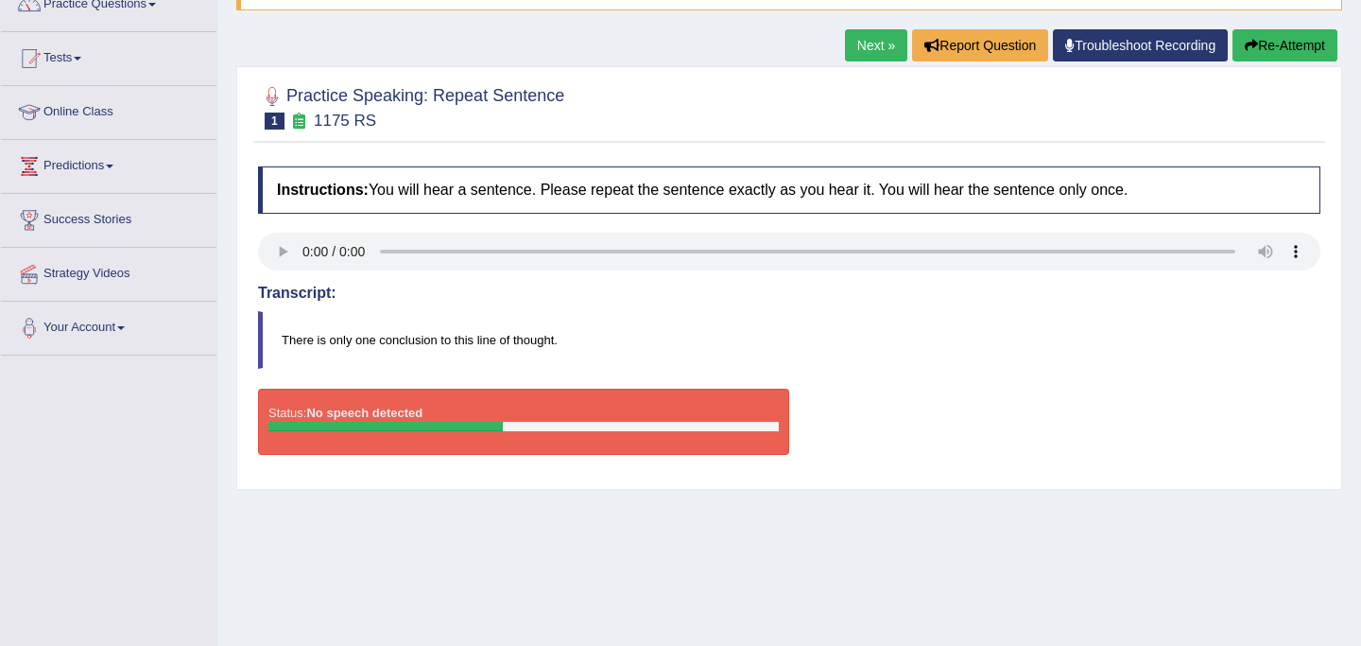
scroll to position [165, 0]
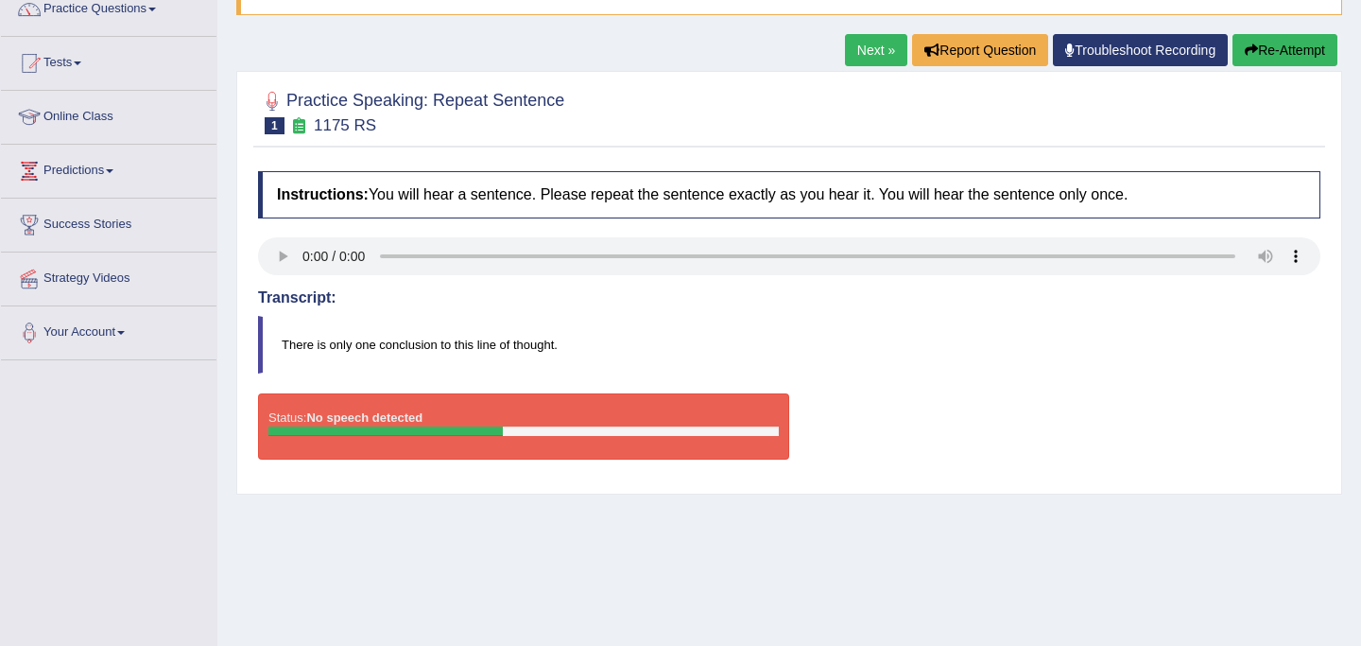
click at [864, 47] on link "Next »" at bounding box center [876, 50] width 62 height 32
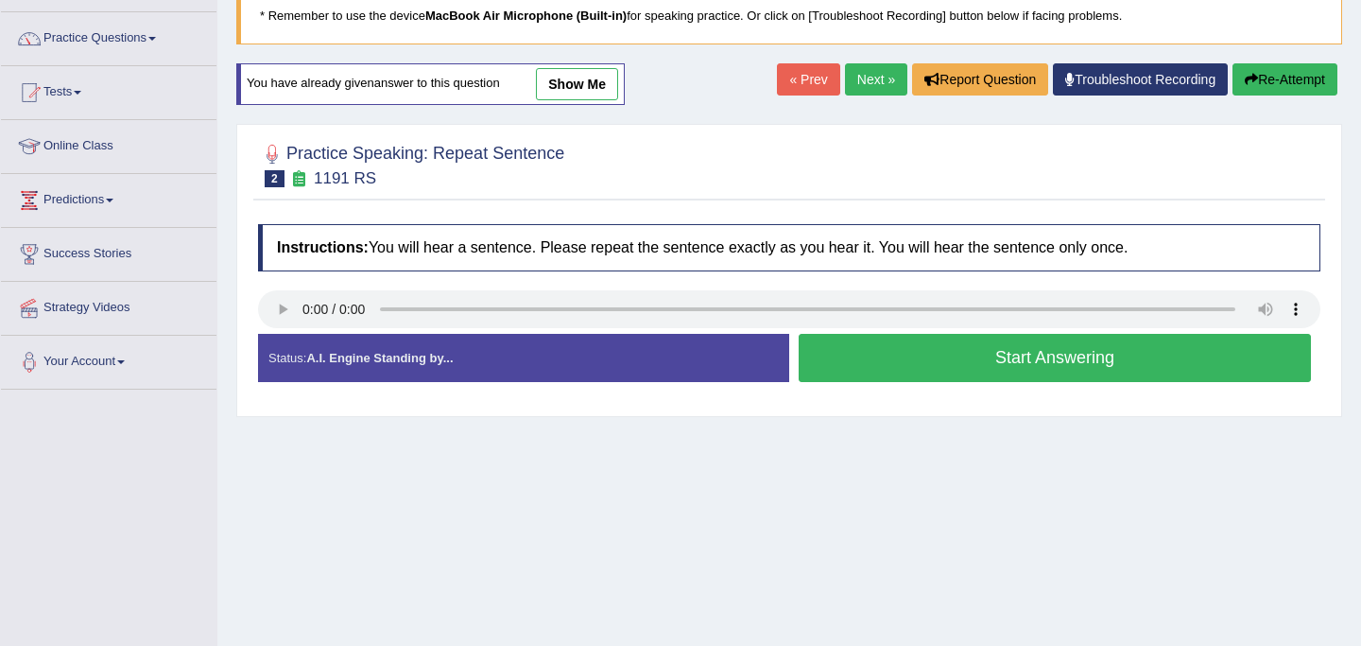
scroll to position [147, 0]
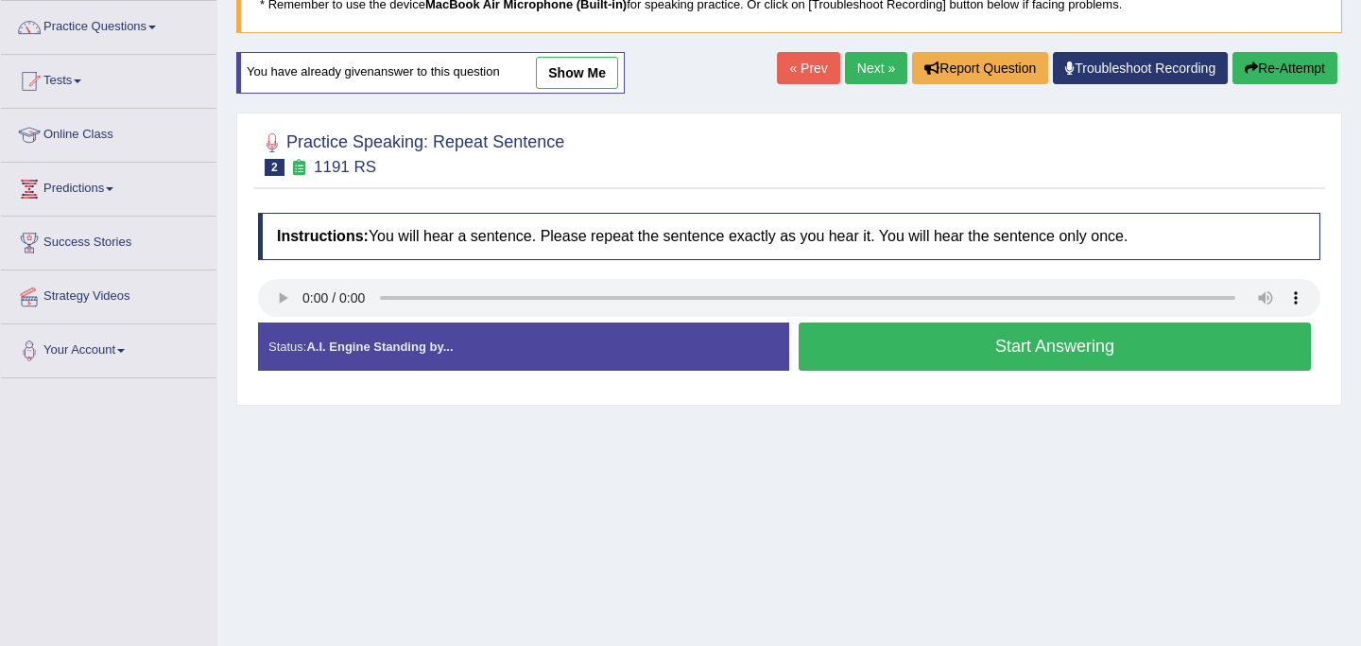
click at [858, 69] on link "Next »" at bounding box center [876, 68] width 62 height 32
